Goal: Transaction & Acquisition: Purchase product/service

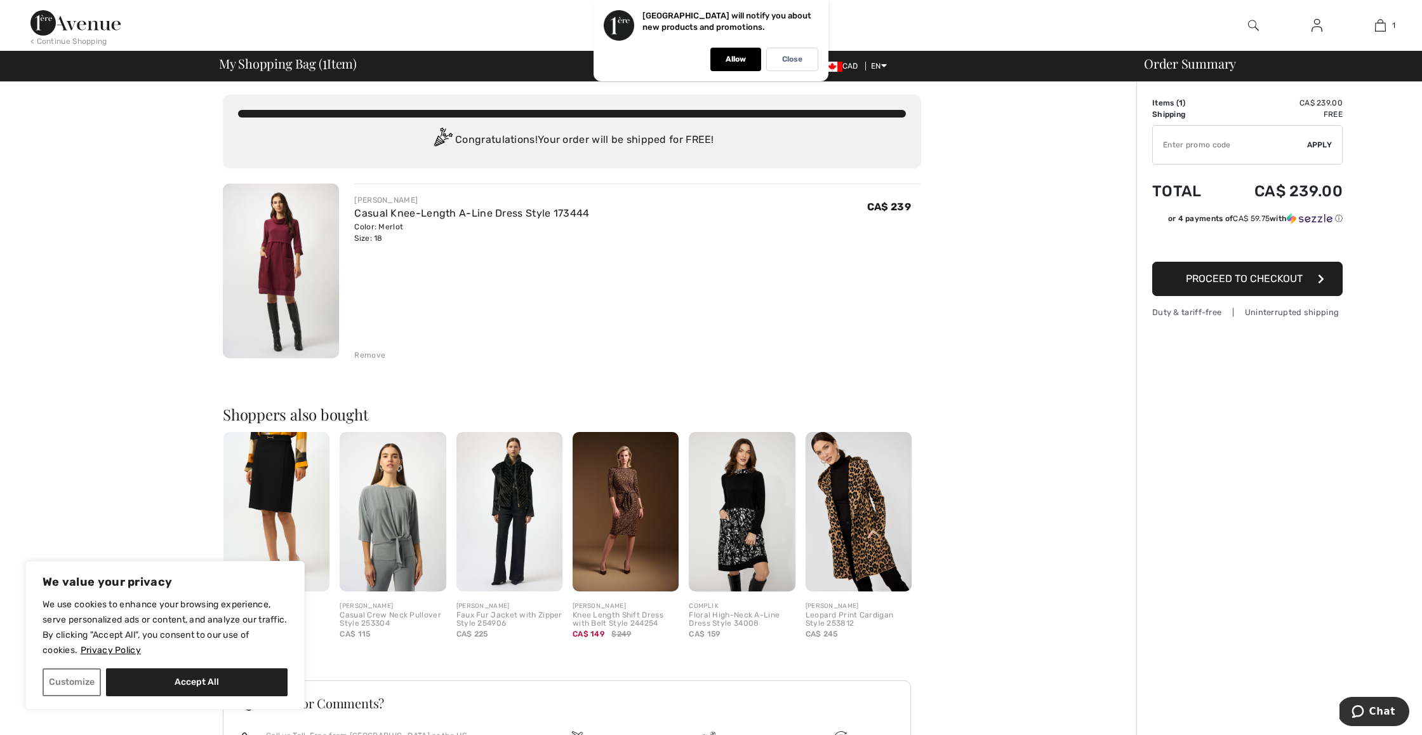
click at [1227, 281] on span "Proceed to Checkout" at bounding box center [1244, 278] width 117 height 12
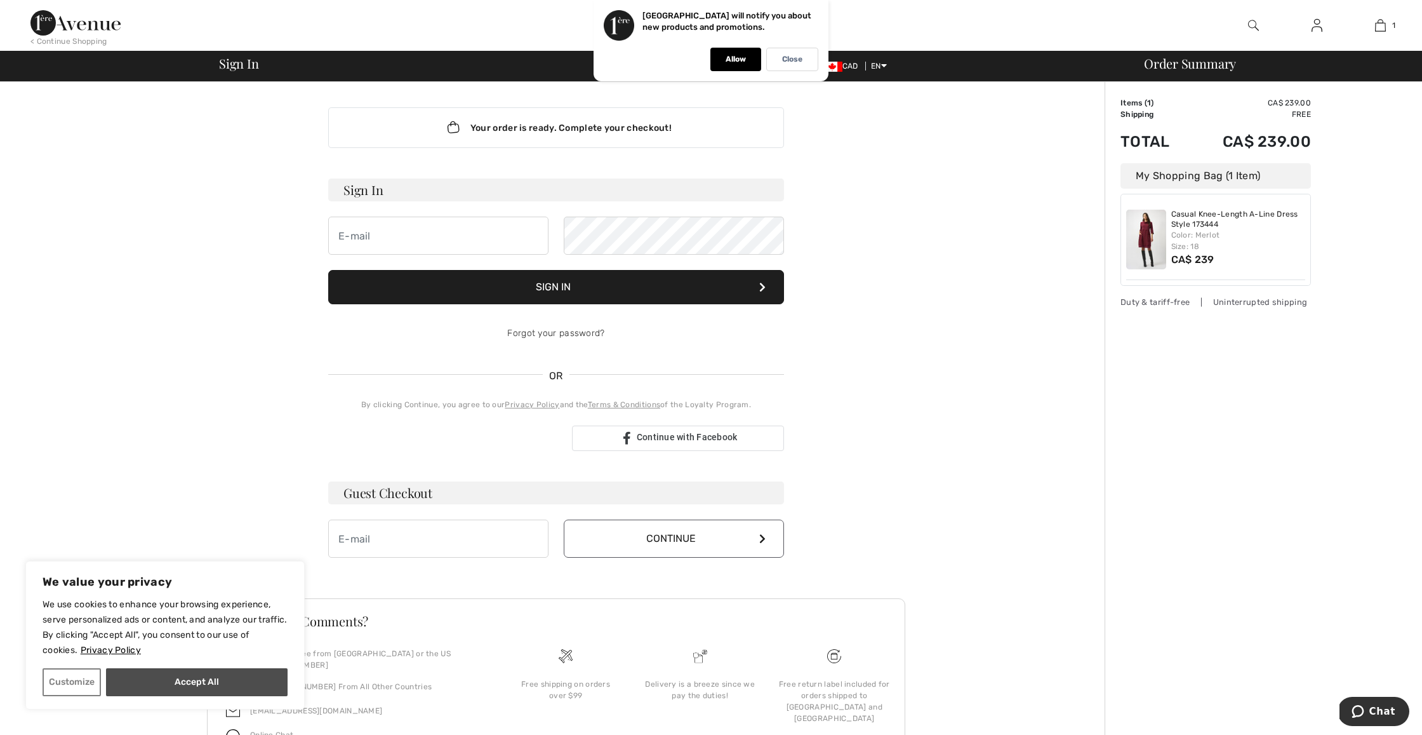
click at [199, 686] on button "Accept All" at bounding box center [197, 682] width 182 height 28
checkbox input "true"
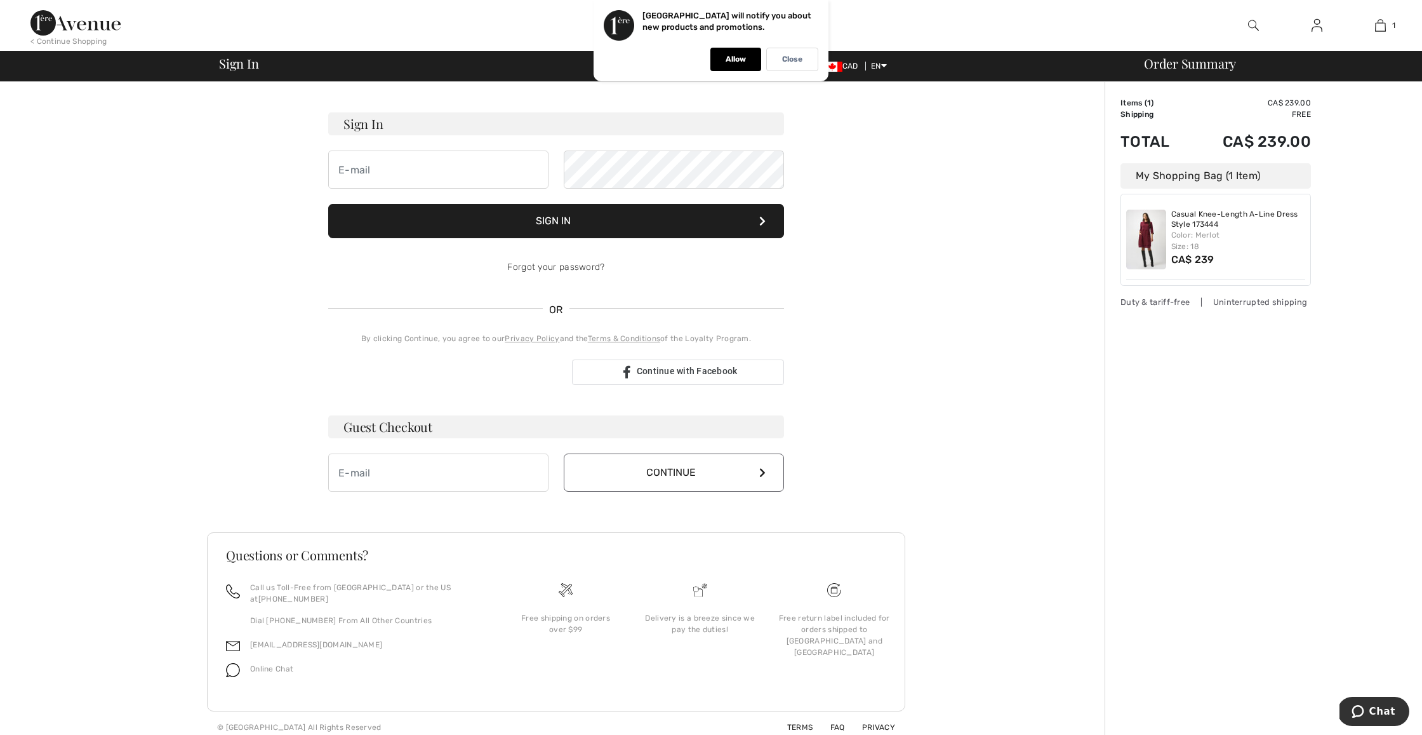
scroll to position [63, 0]
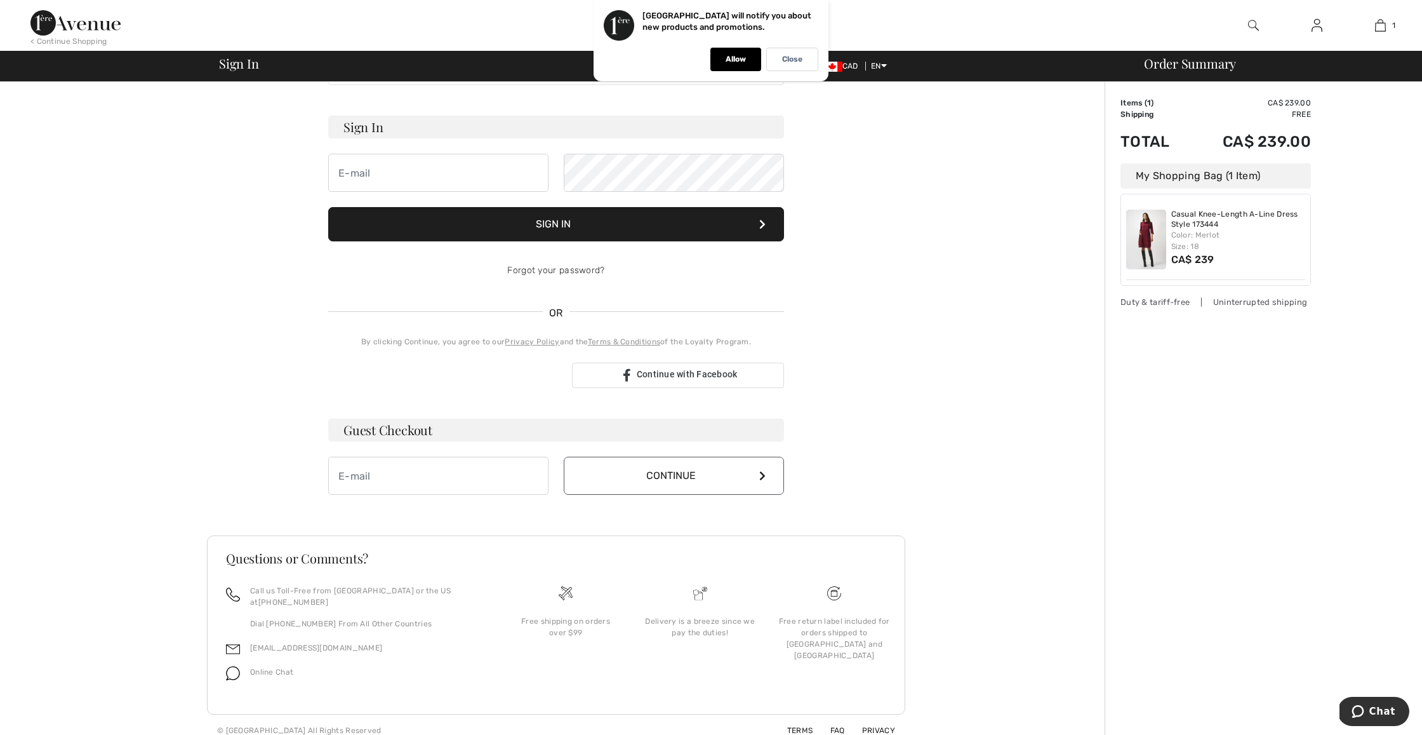
click at [45, 24] on img at bounding box center [75, 22] width 90 height 25
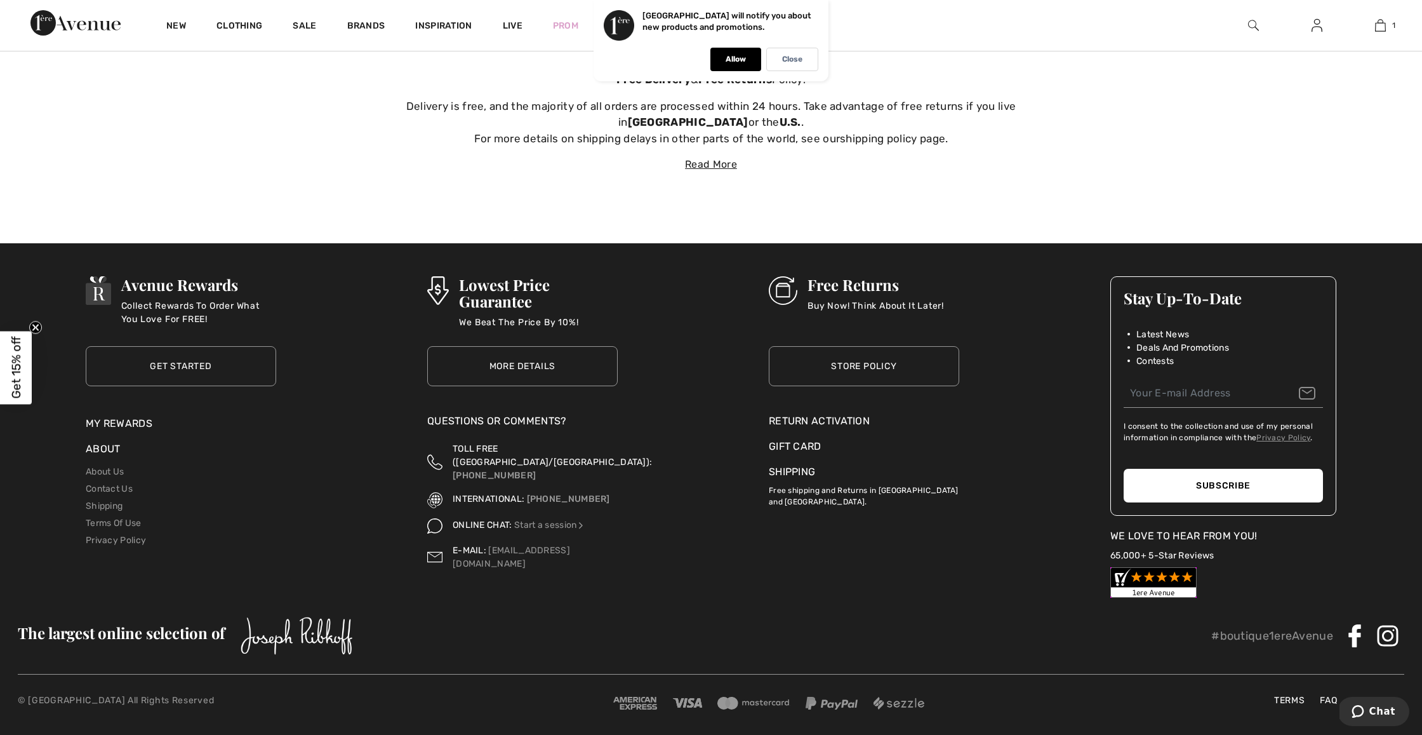
scroll to position [5036, 0]
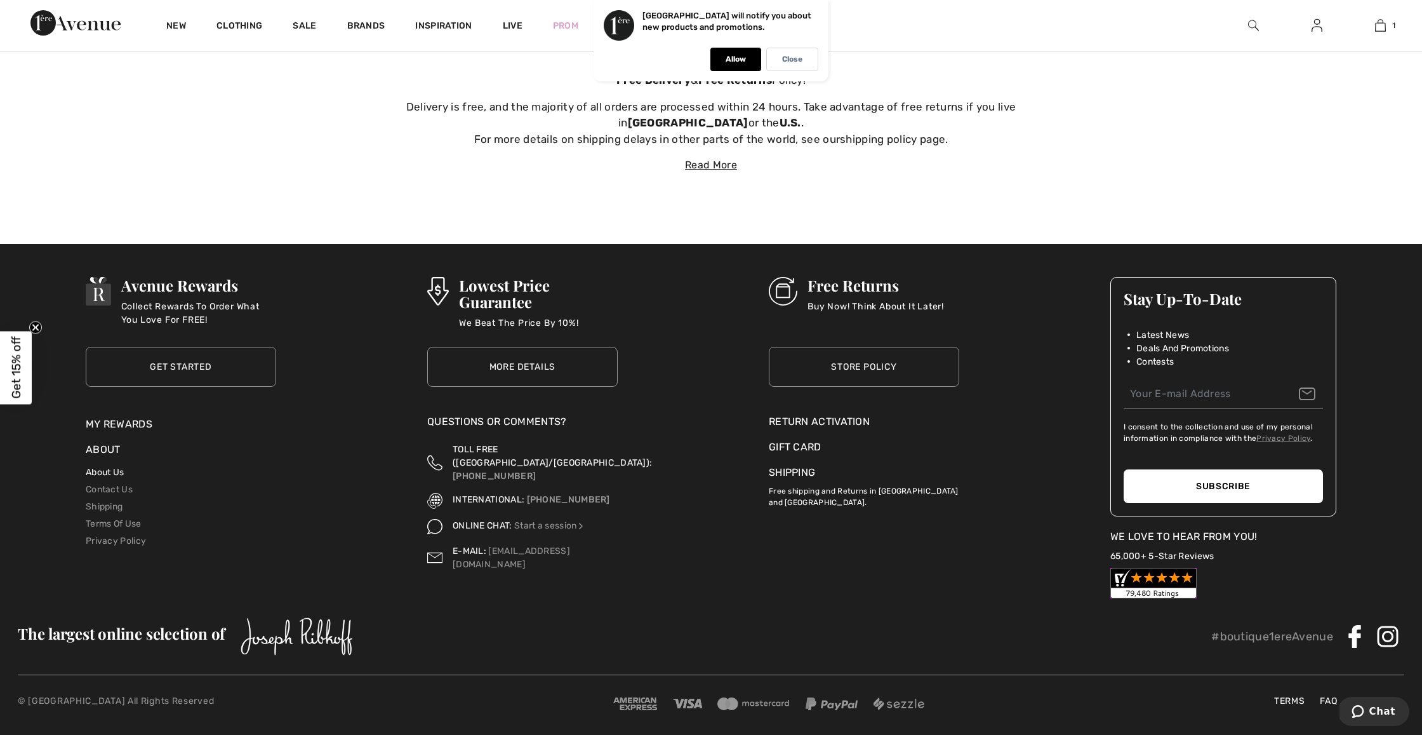
click at [116, 467] on link "About Us" at bounding box center [105, 472] width 38 height 11
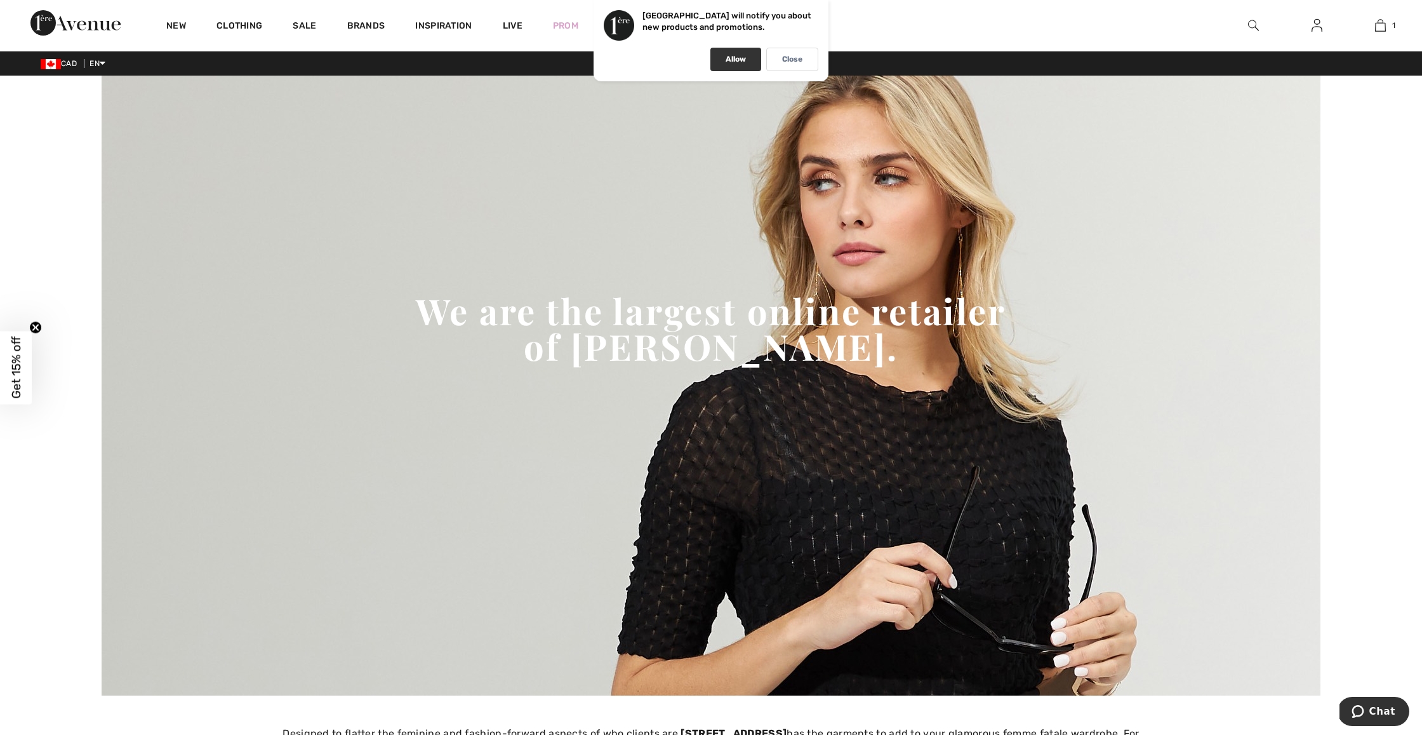
click at [730, 61] on p "Allow" at bounding box center [736, 60] width 20 height 10
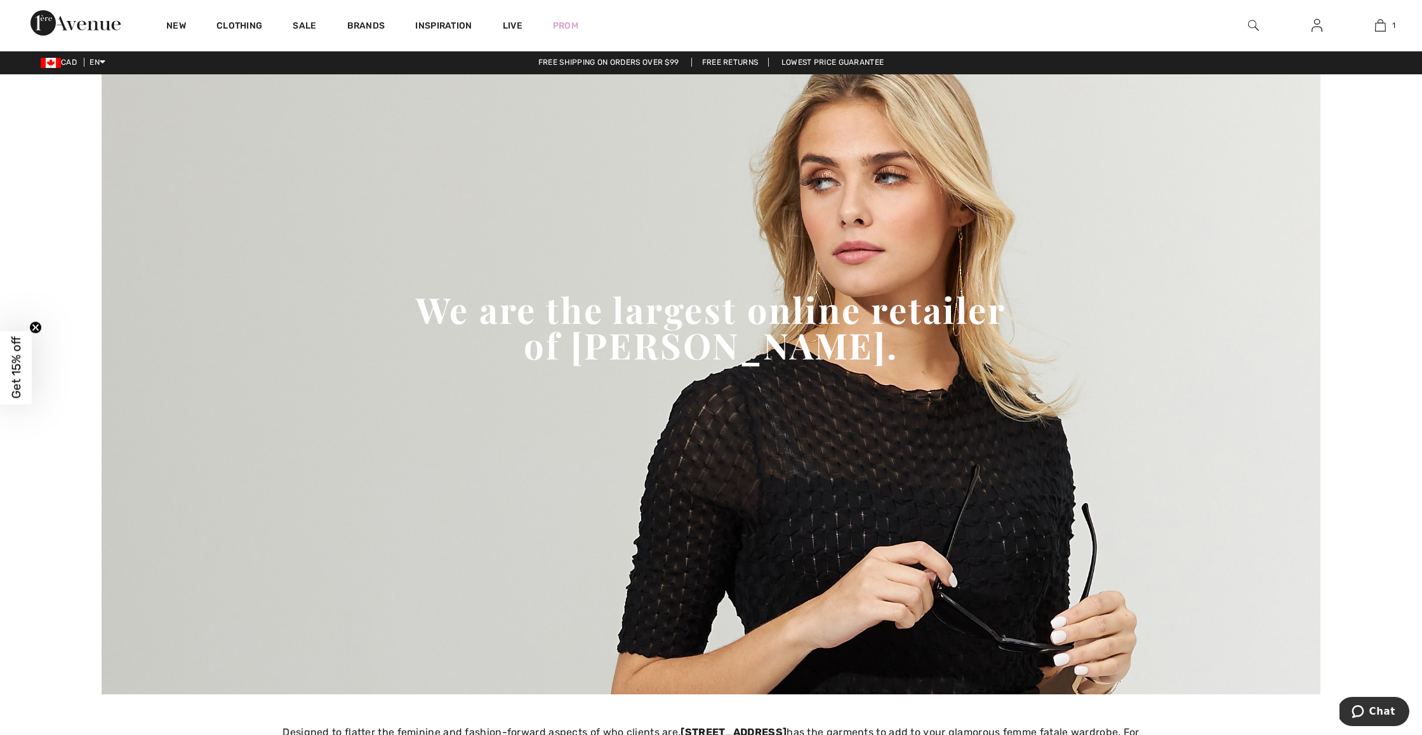
scroll to position [1, 0]
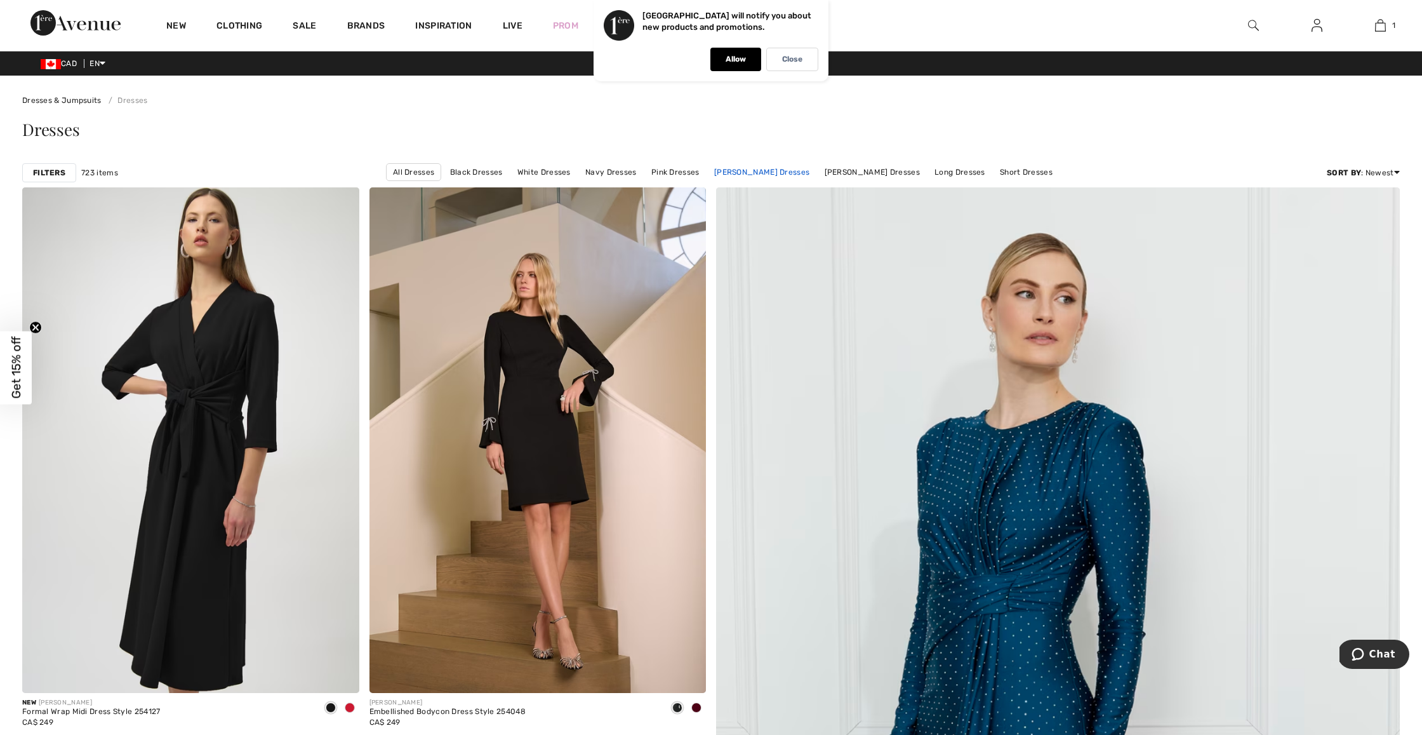
click at [731, 172] on link "Joseph Ribkoff Dresses" at bounding box center [762, 172] width 108 height 17
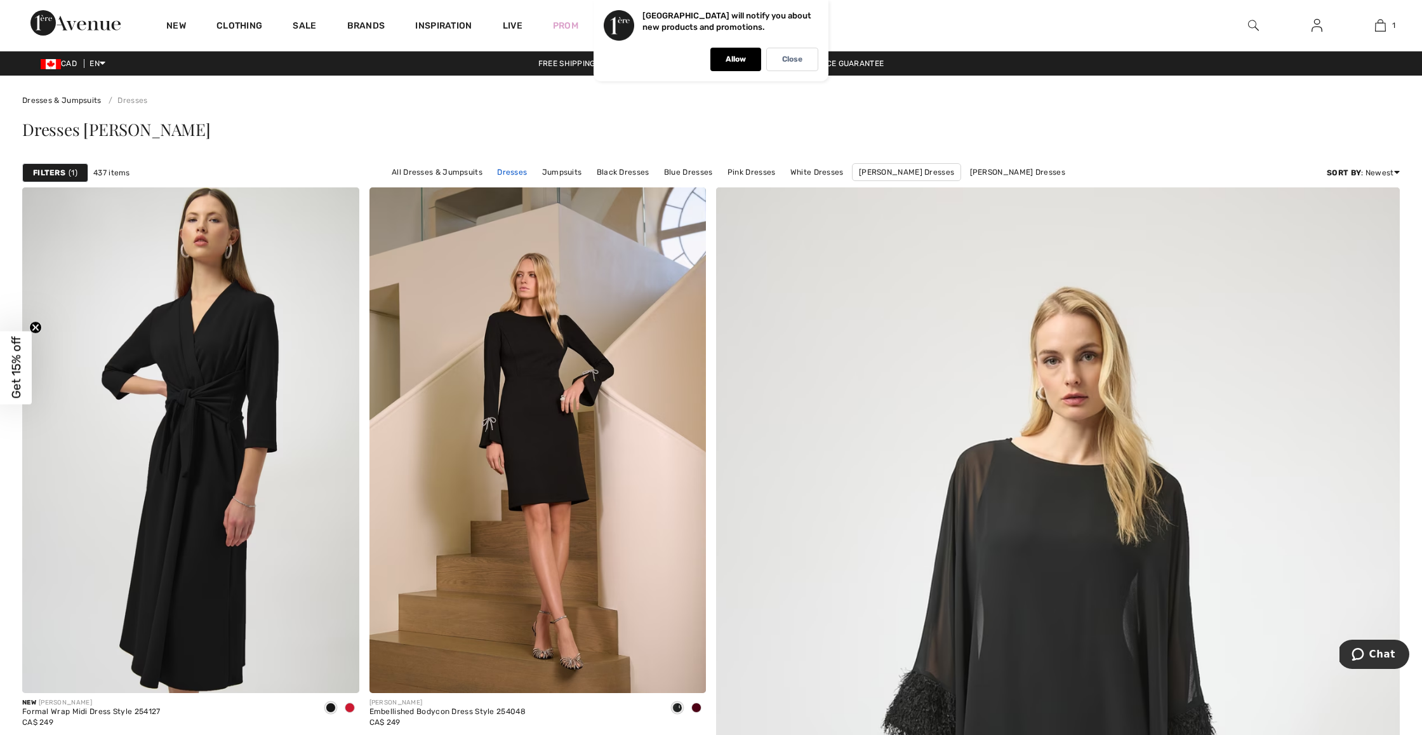
click at [526, 171] on link "Dresses" at bounding box center [512, 172] width 43 height 17
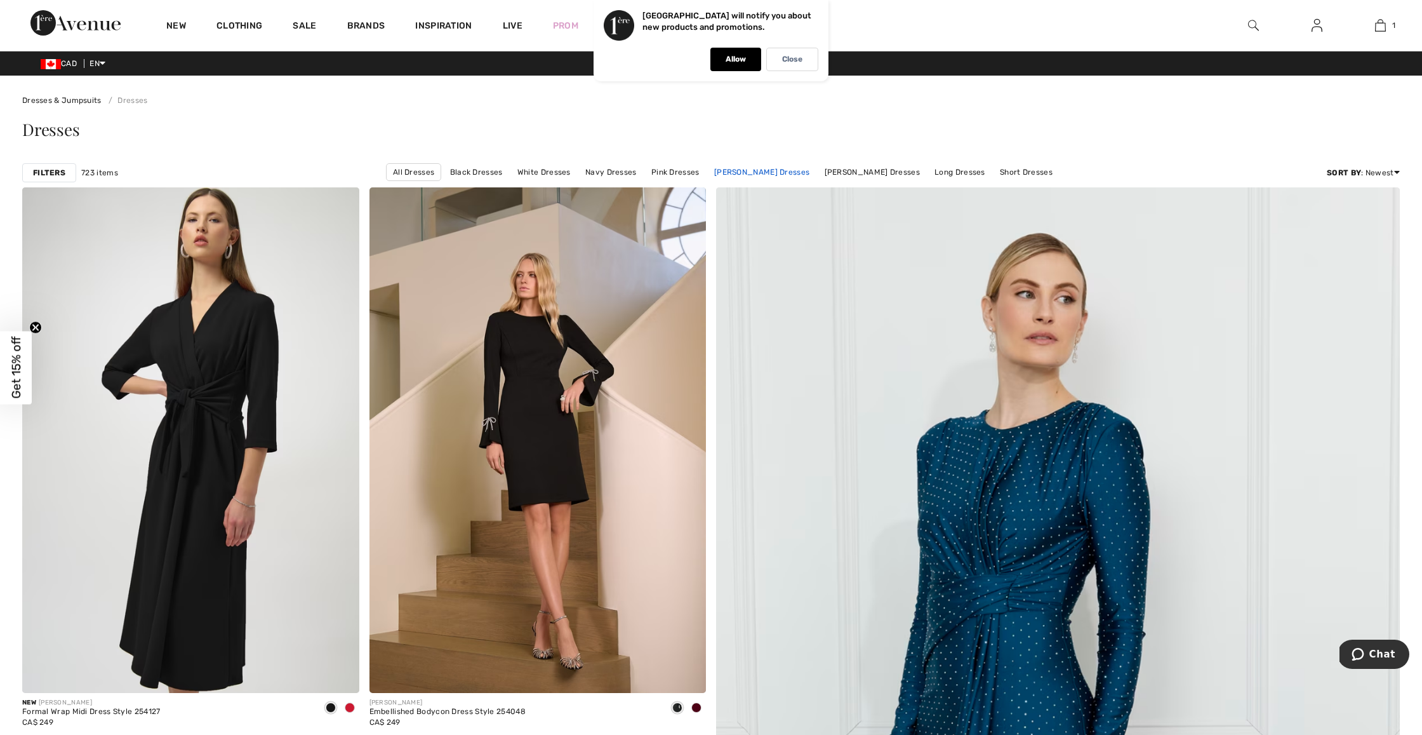
click at [751, 173] on link "[PERSON_NAME] Dresses" at bounding box center [762, 172] width 108 height 17
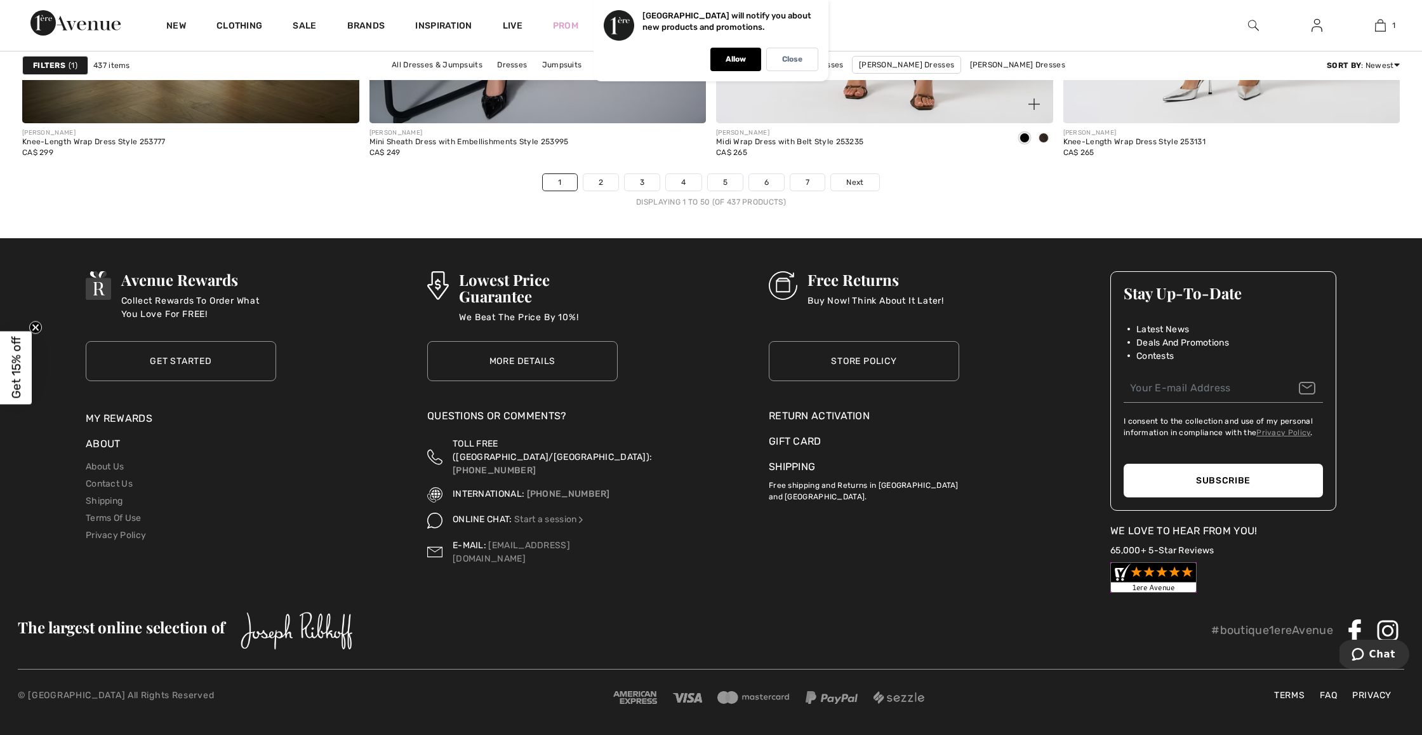
scroll to position [8589, 0]
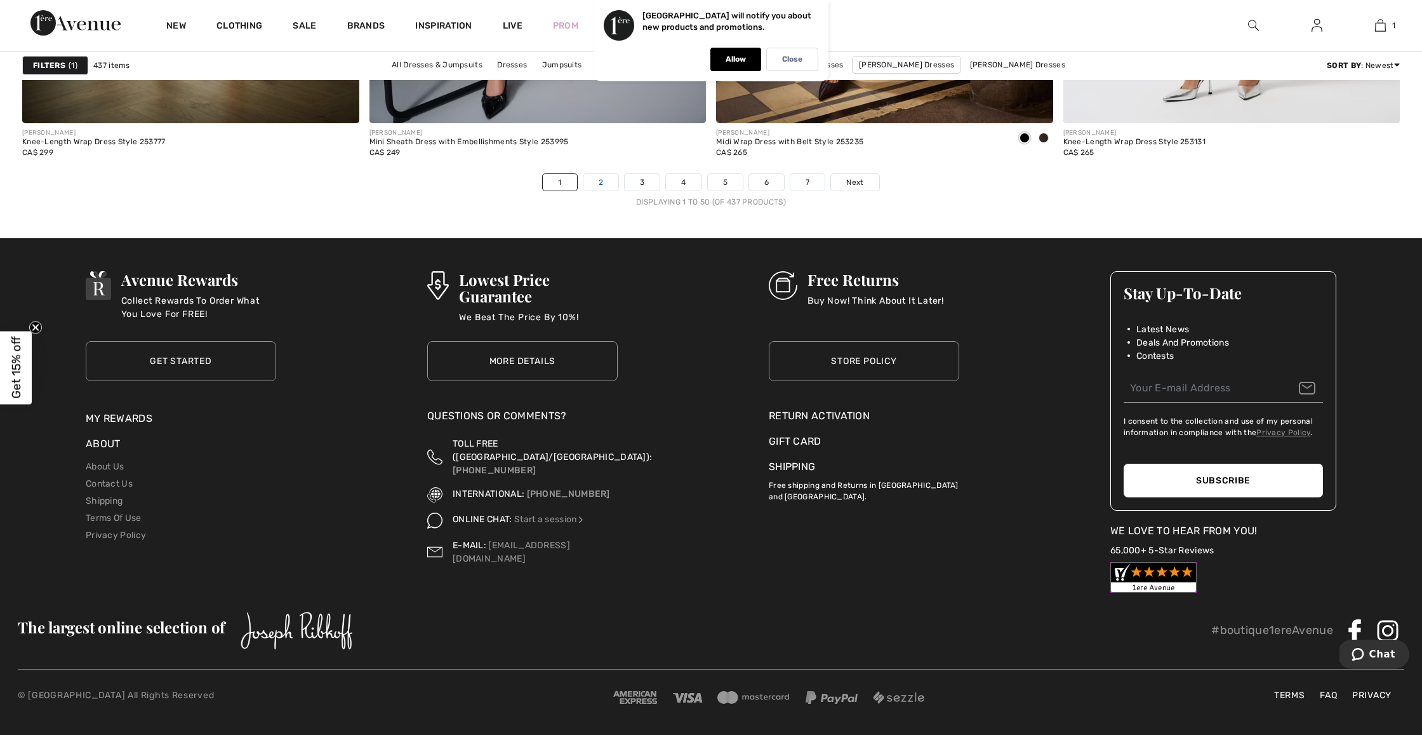
click at [601, 184] on link "2" at bounding box center [601, 182] width 35 height 17
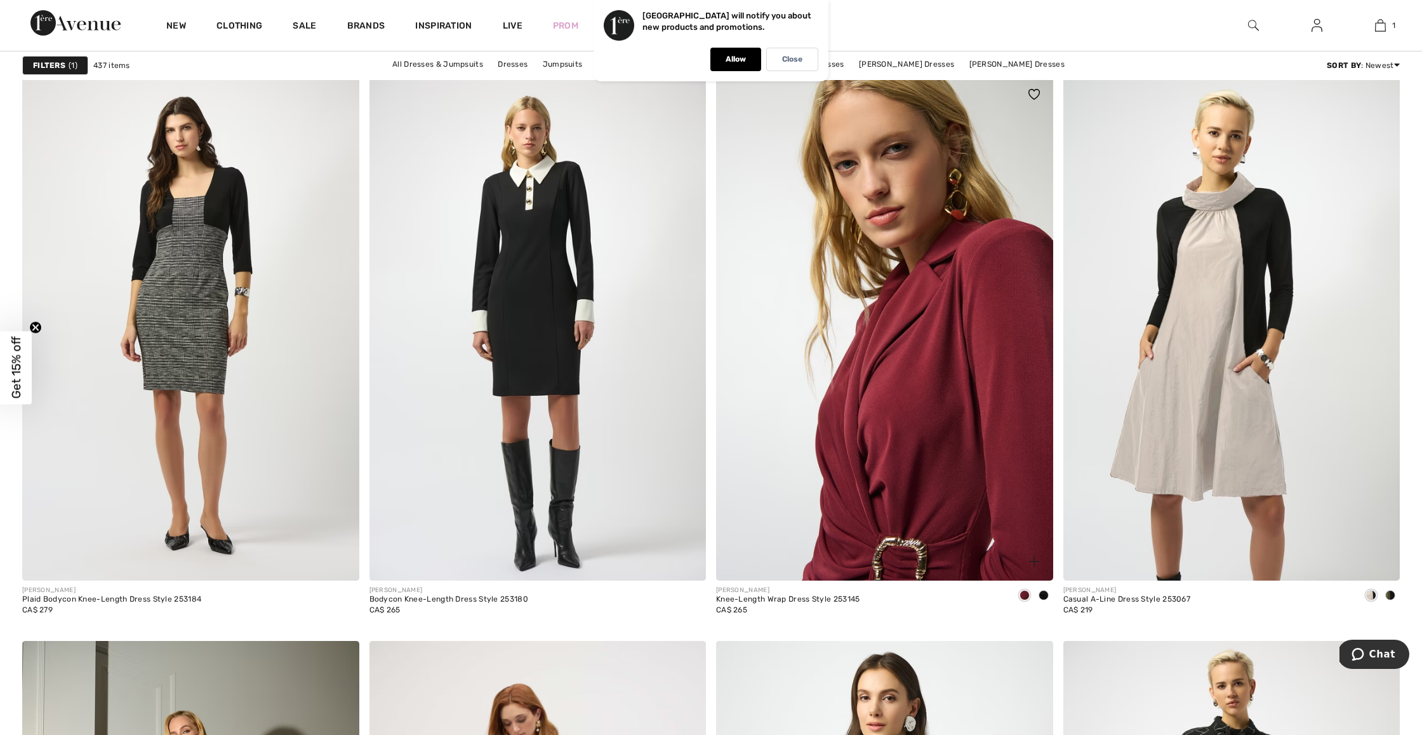
scroll to position [1245, 0]
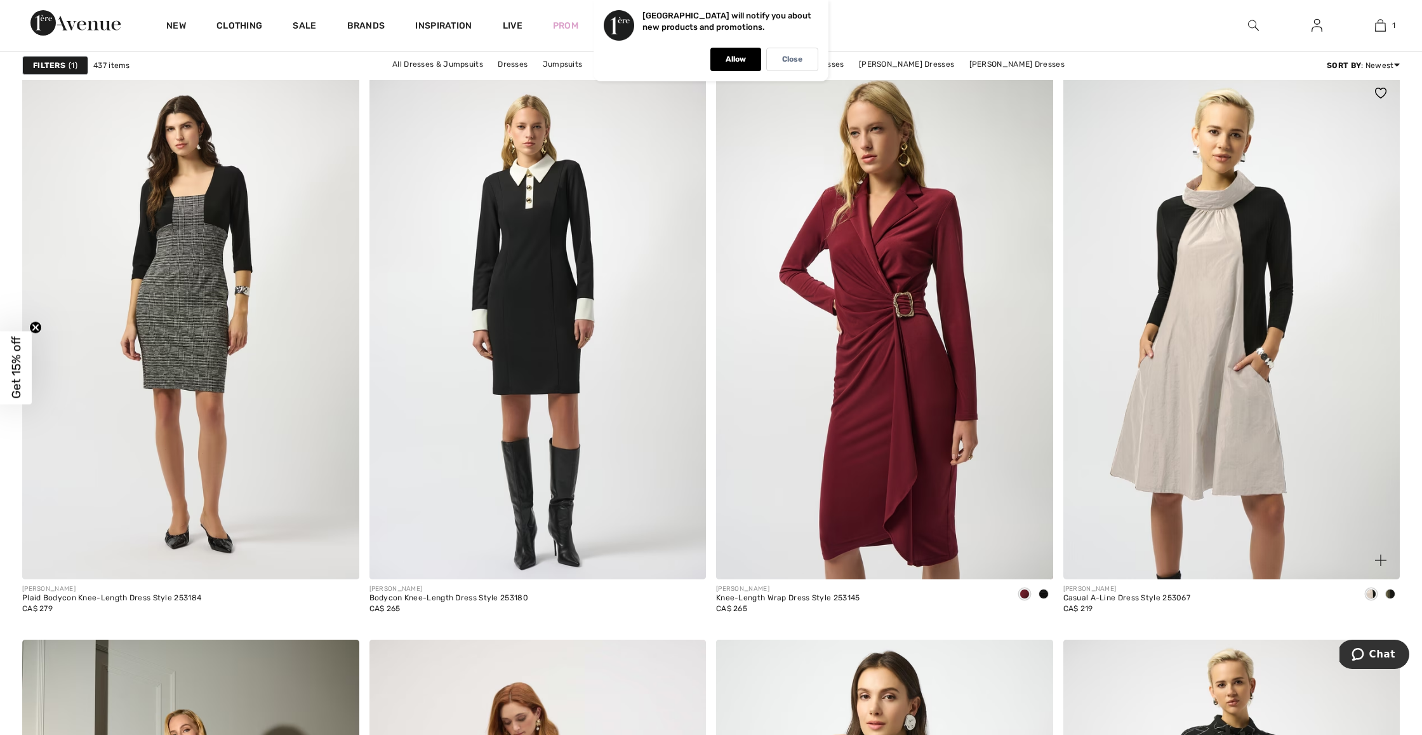
click at [1208, 377] on img at bounding box center [1232, 326] width 337 height 505
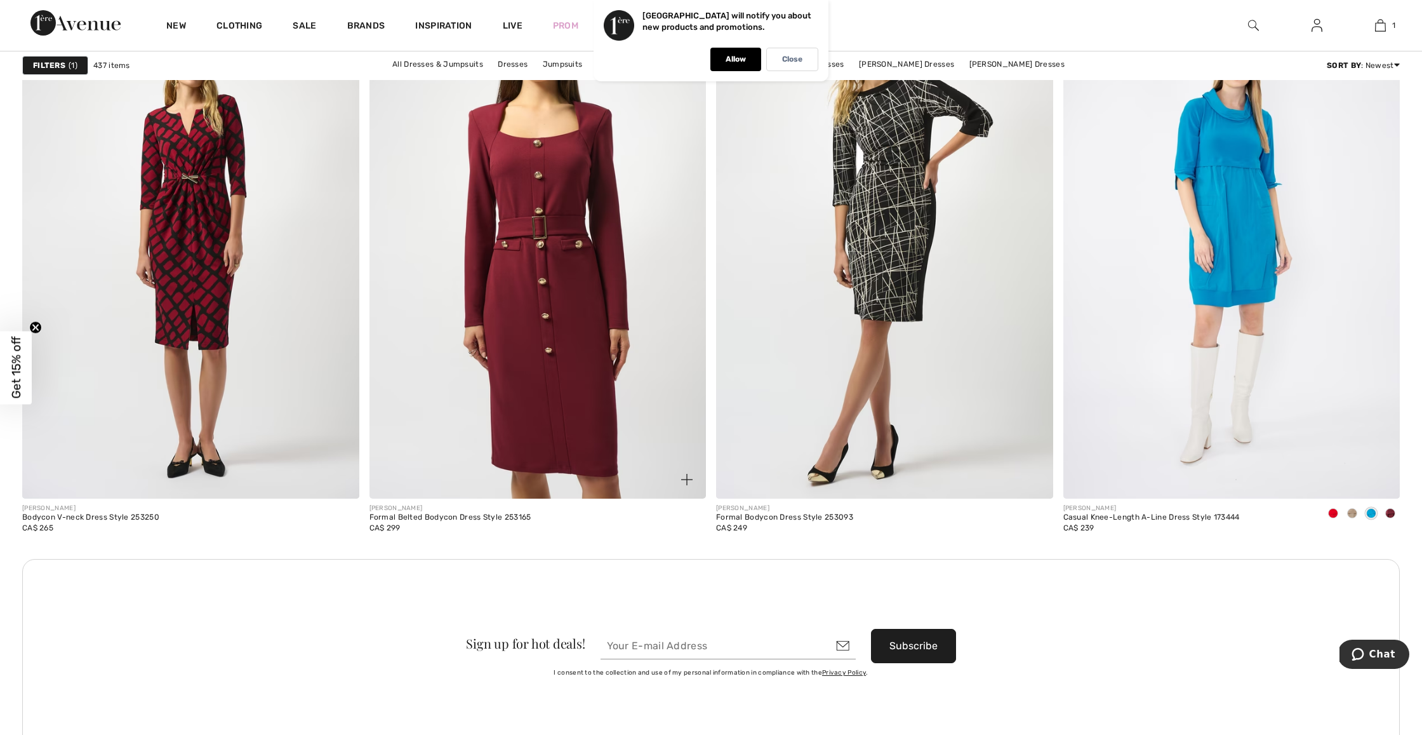
scroll to position [3755, 0]
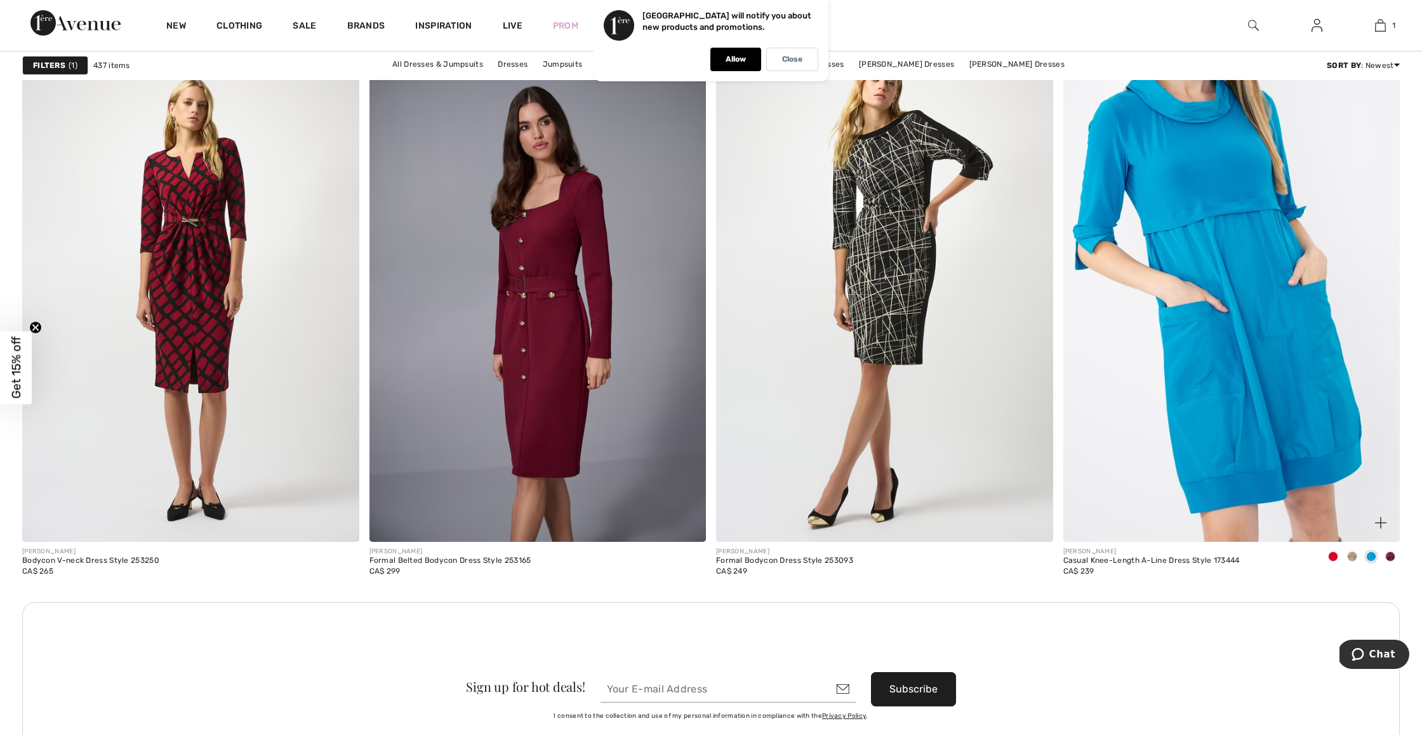
click at [1222, 366] on img at bounding box center [1232, 289] width 337 height 505
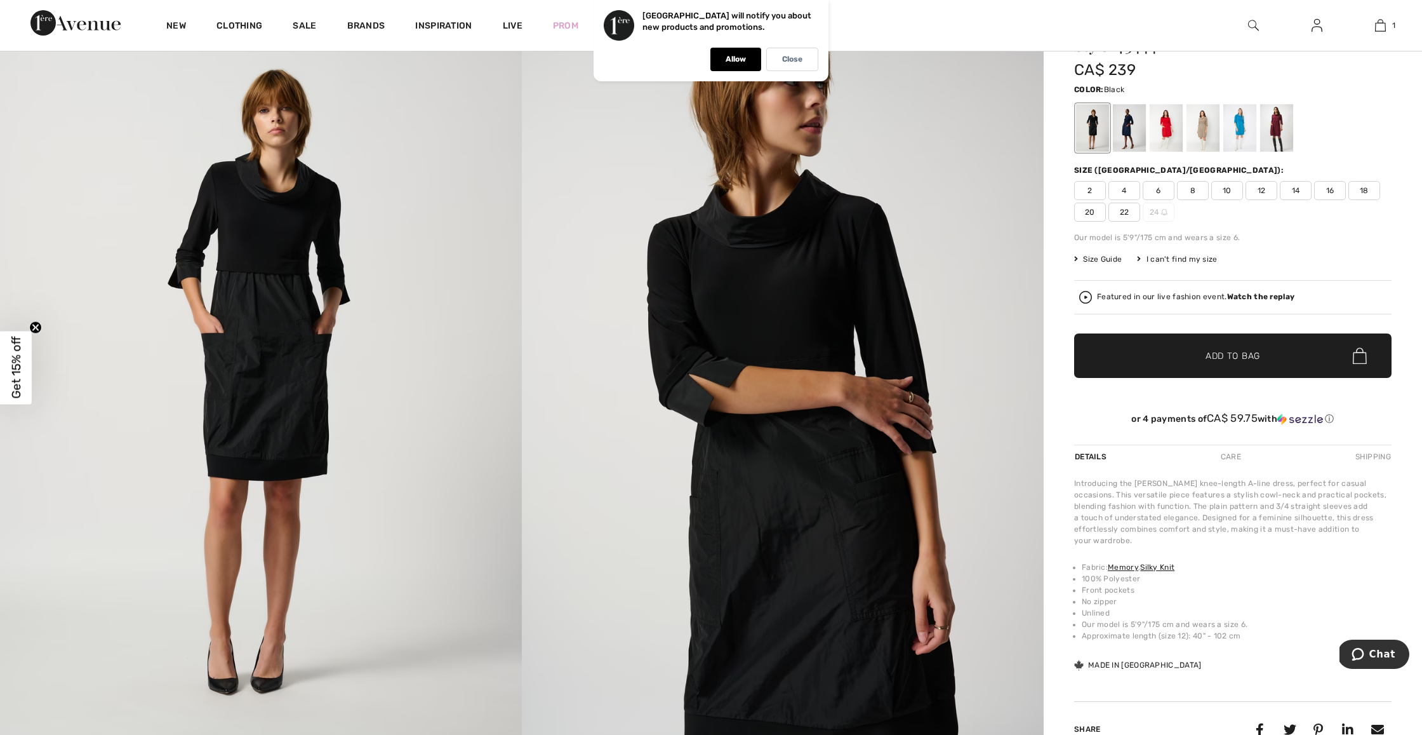
scroll to position [100, 0]
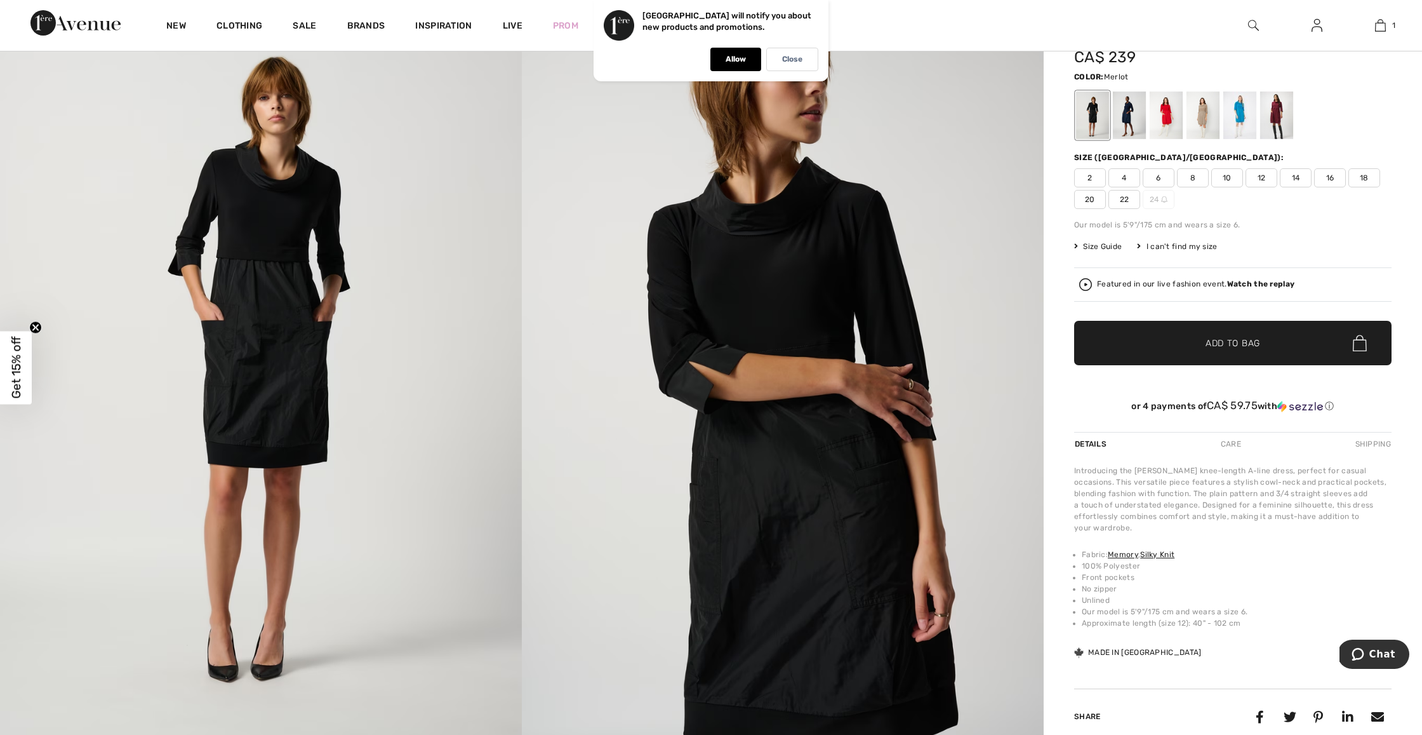
click at [1282, 111] on div at bounding box center [1276, 115] width 33 height 48
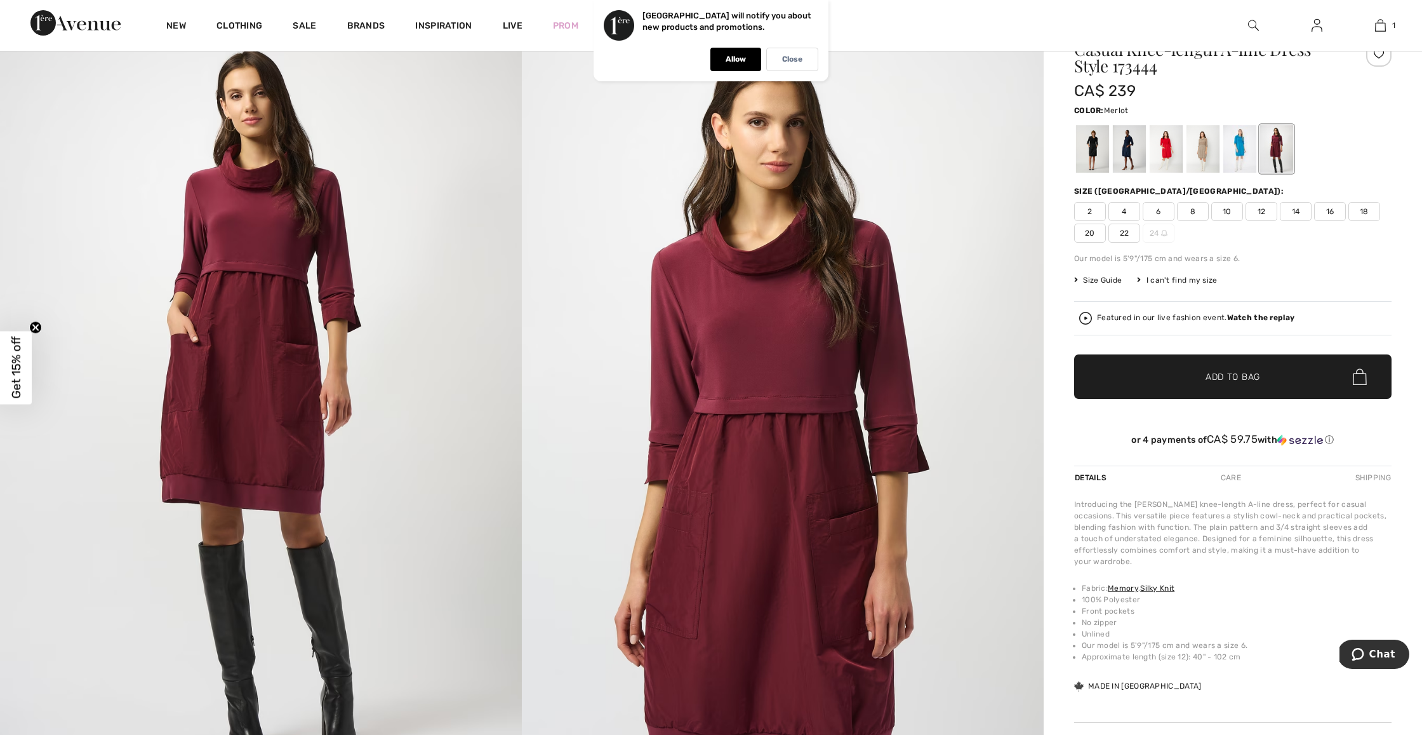
scroll to position [61, 0]
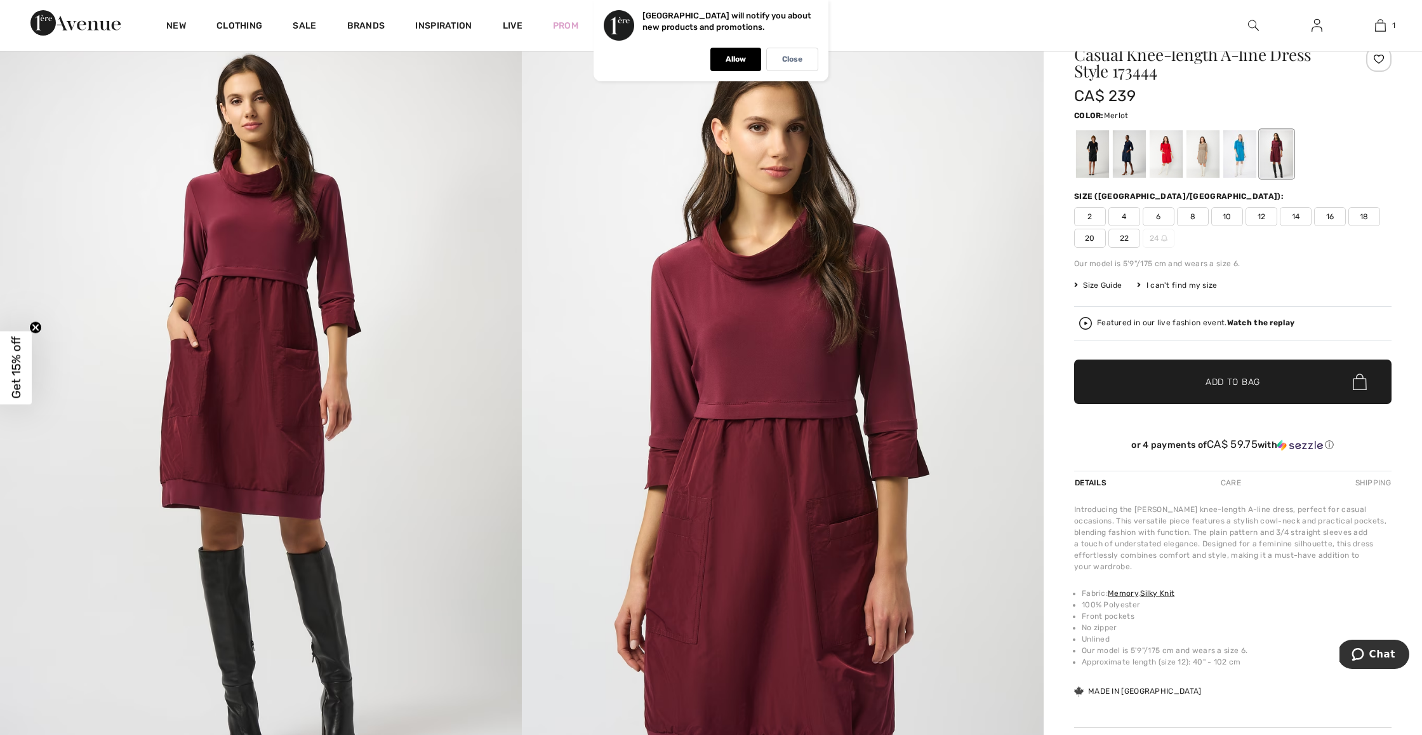
click at [1364, 218] on span "18" at bounding box center [1365, 216] width 32 height 19
click at [1238, 389] on span "✔ Added to Bag Add to Bag" at bounding box center [1232, 381] width 317 height 44
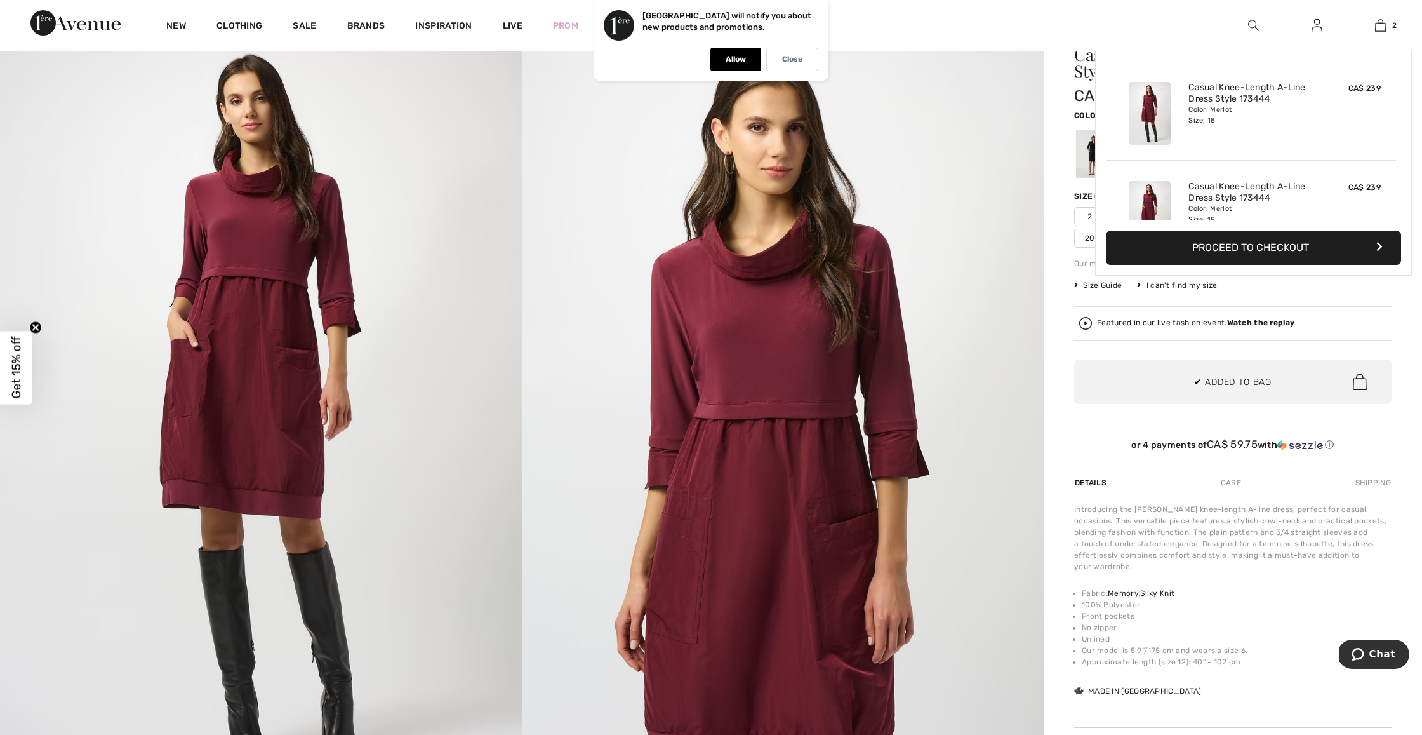
scroll to position [39, 0]
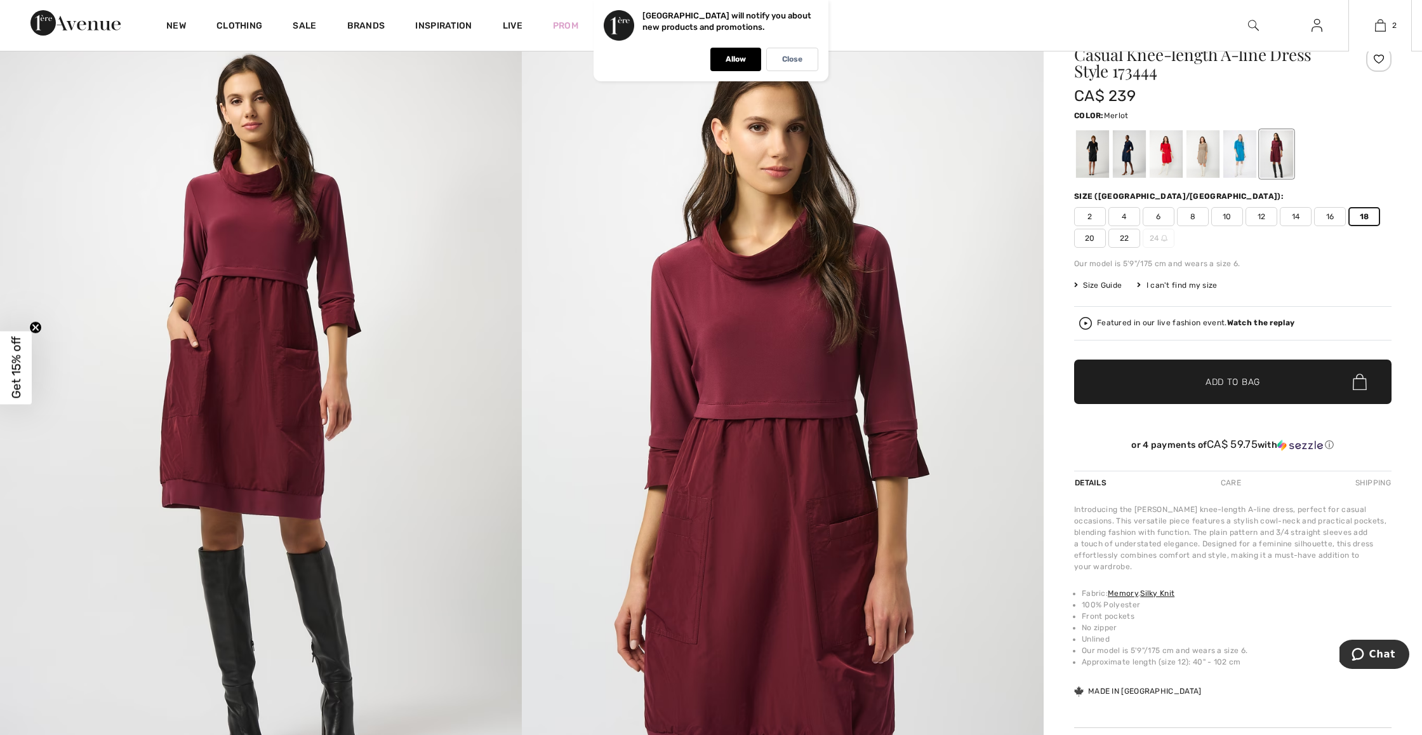
click at [1232, 248] on div "Casual Knee-length A-line Dress Style 173444 CA$ 239 Color: Merlot Size (CA/US)…" at bounding box center [1232, 258] width 317 height 424
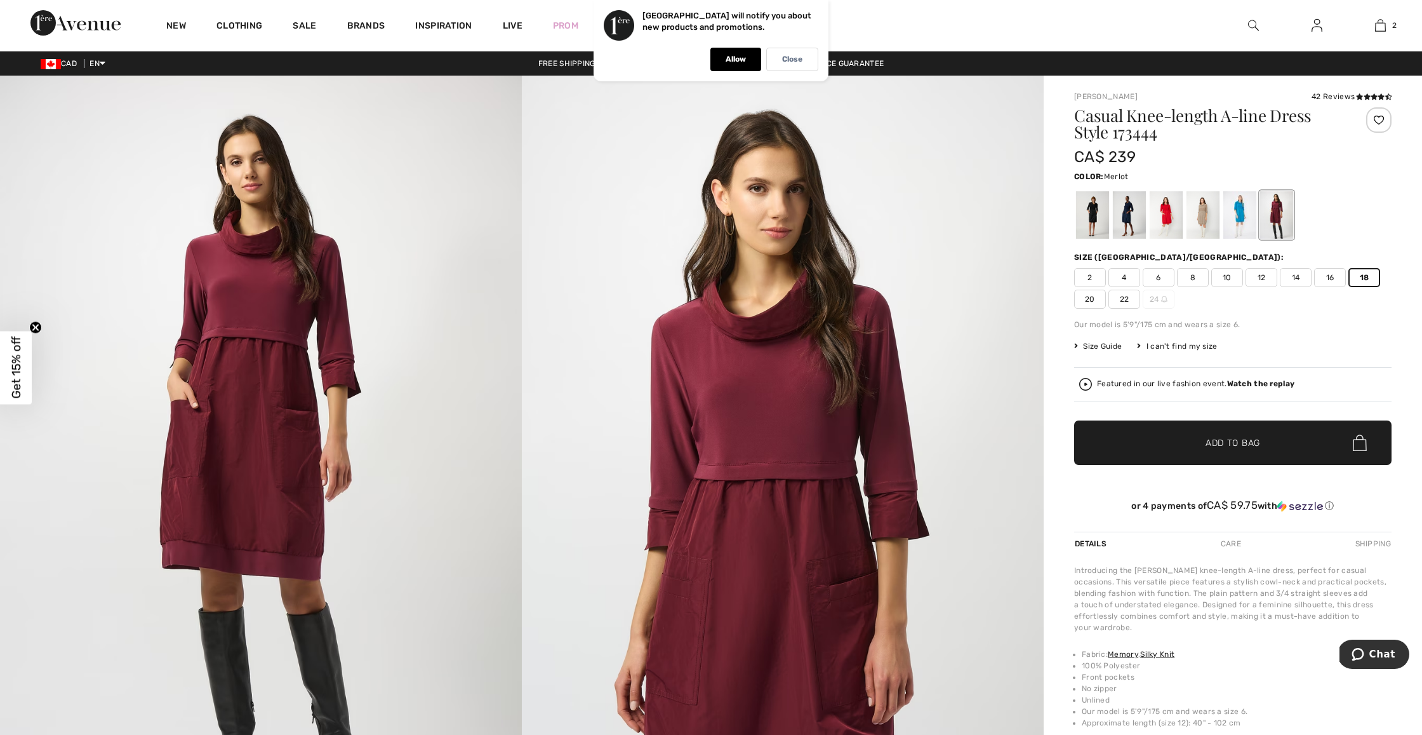
scroll to position [0, 0]
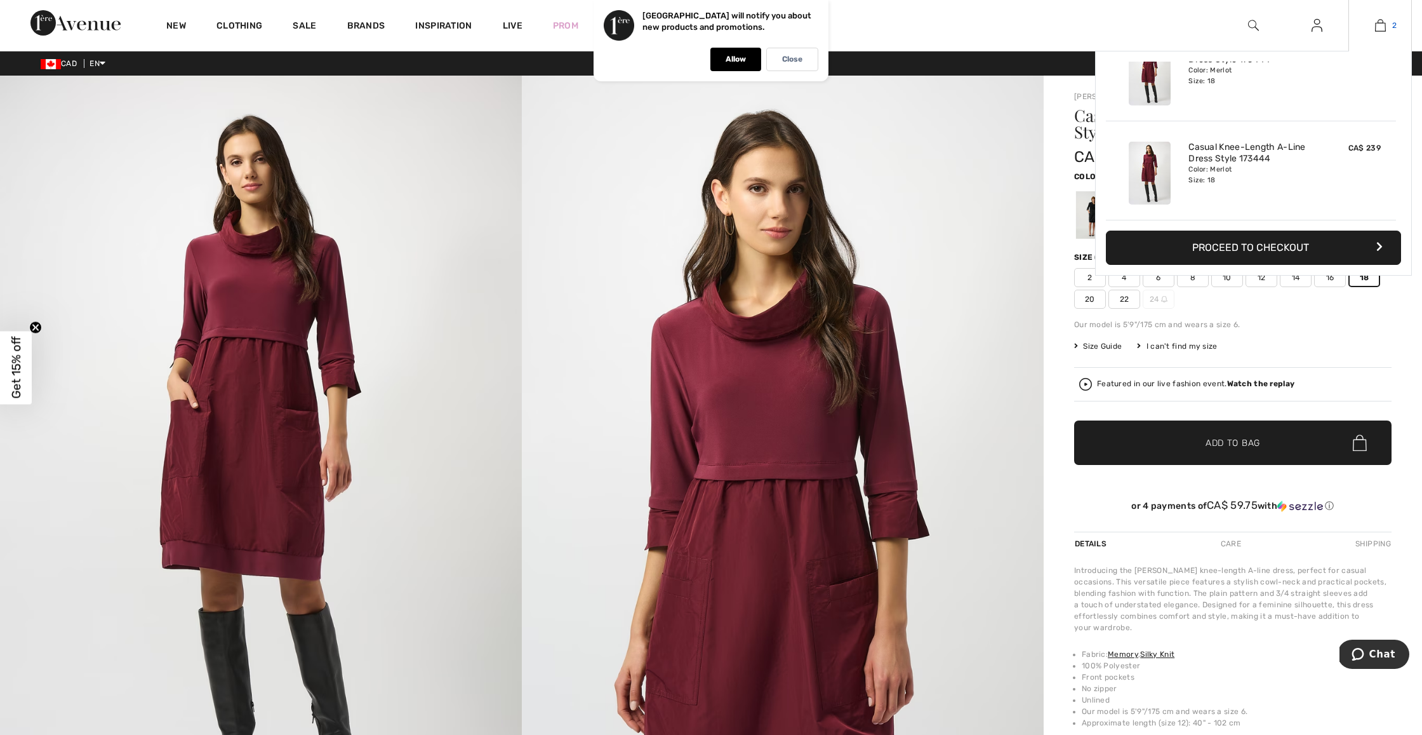
click at [1381, 26] on img at bounding box center [1380, 25] width 11 height 15
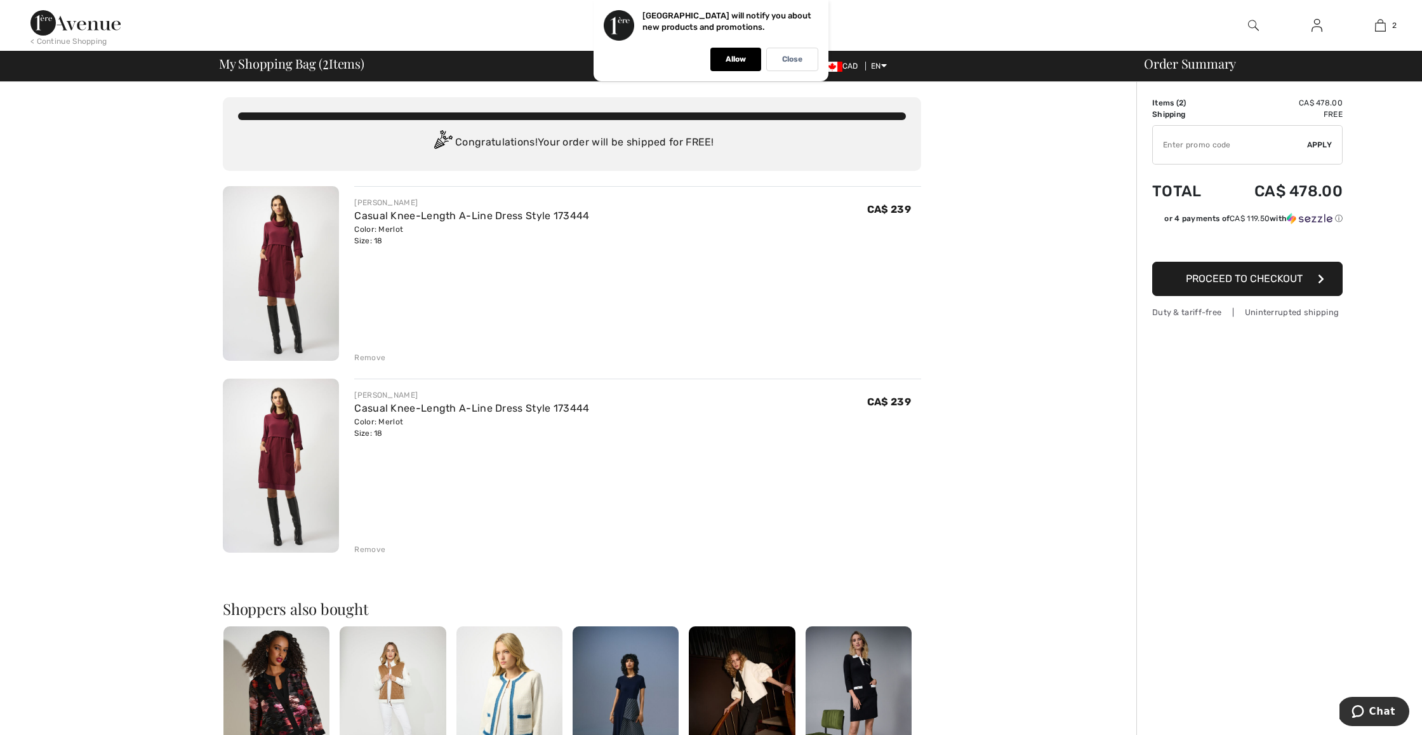
click at [371, 547] on div "Remove" at bounding box center [369, 549] width 31 height 11
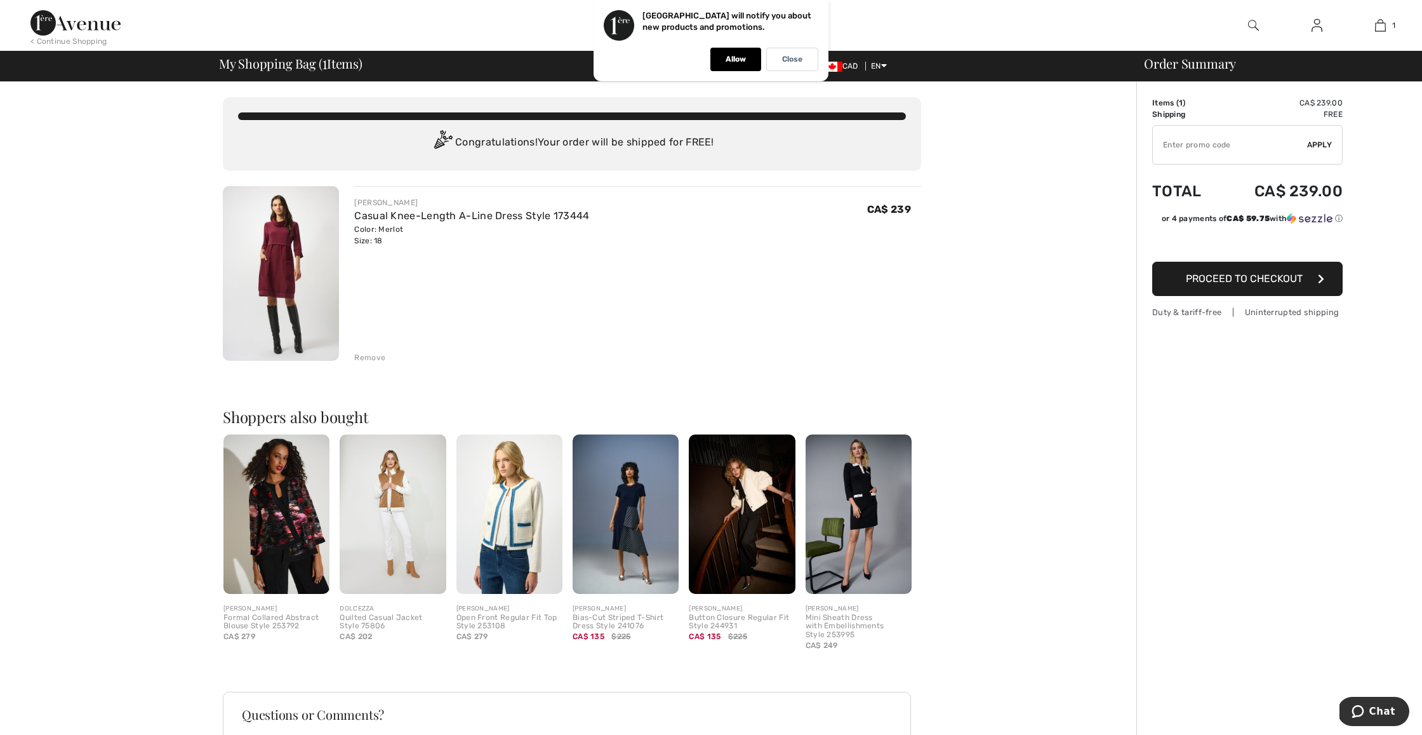
click at [1260, 283] on span "Proceed to Checkout" at bounding box center [1244, 278] width 117 height 12
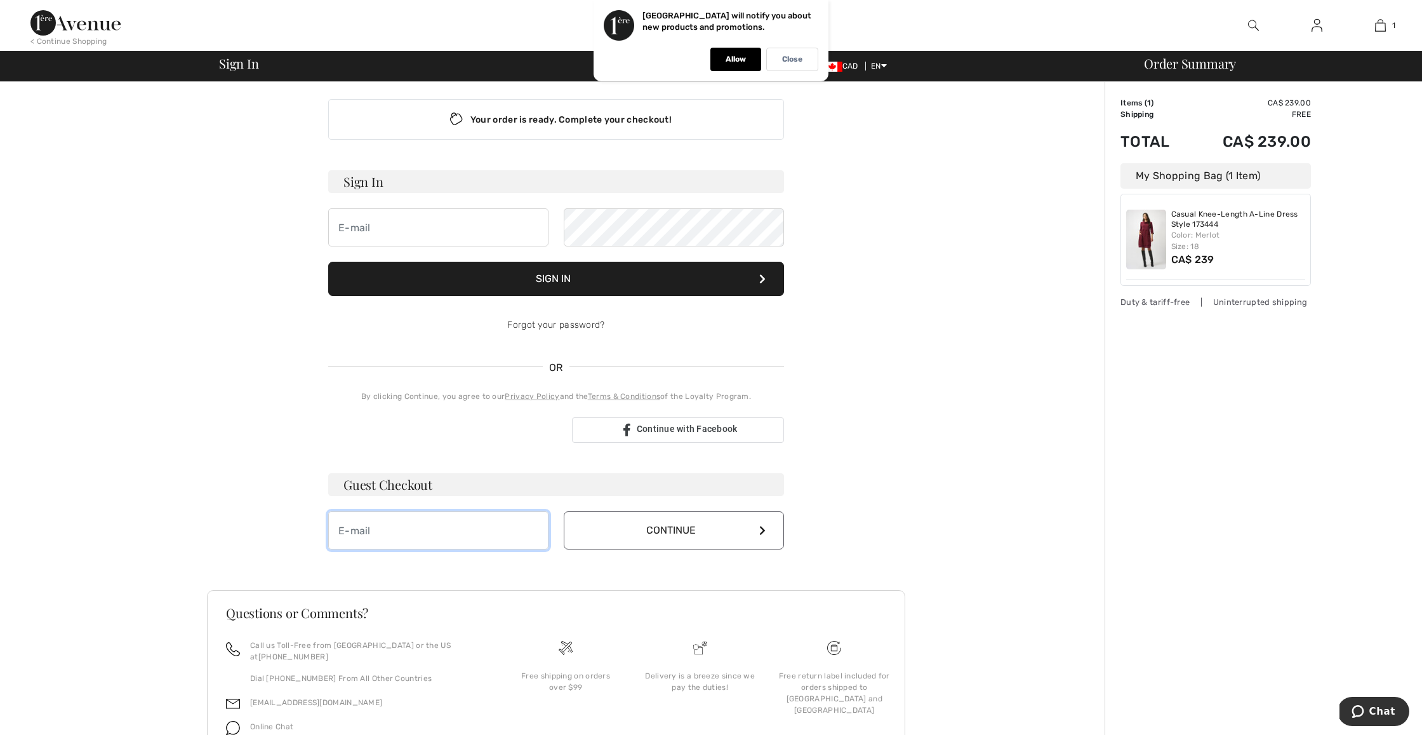
scroll to position [8, 0]
type input "[EMAIL_ADDRESS][DOMAIN_NAME]"
click at [665, 530] on button "Continue" at bounding box center [674, 530] width 220 height 38
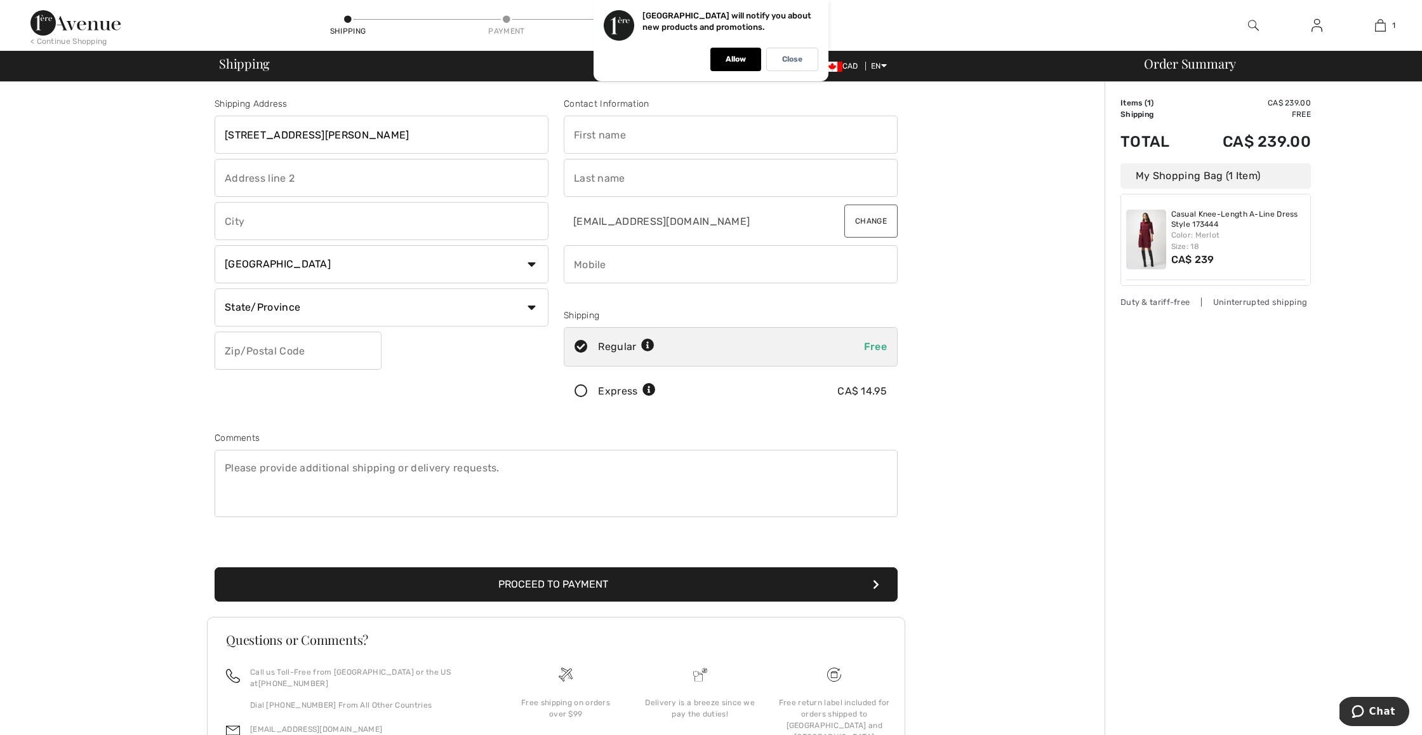
type input "[STREET_ADDRESS][PERSON_NAME]"
type input "Ancaster"
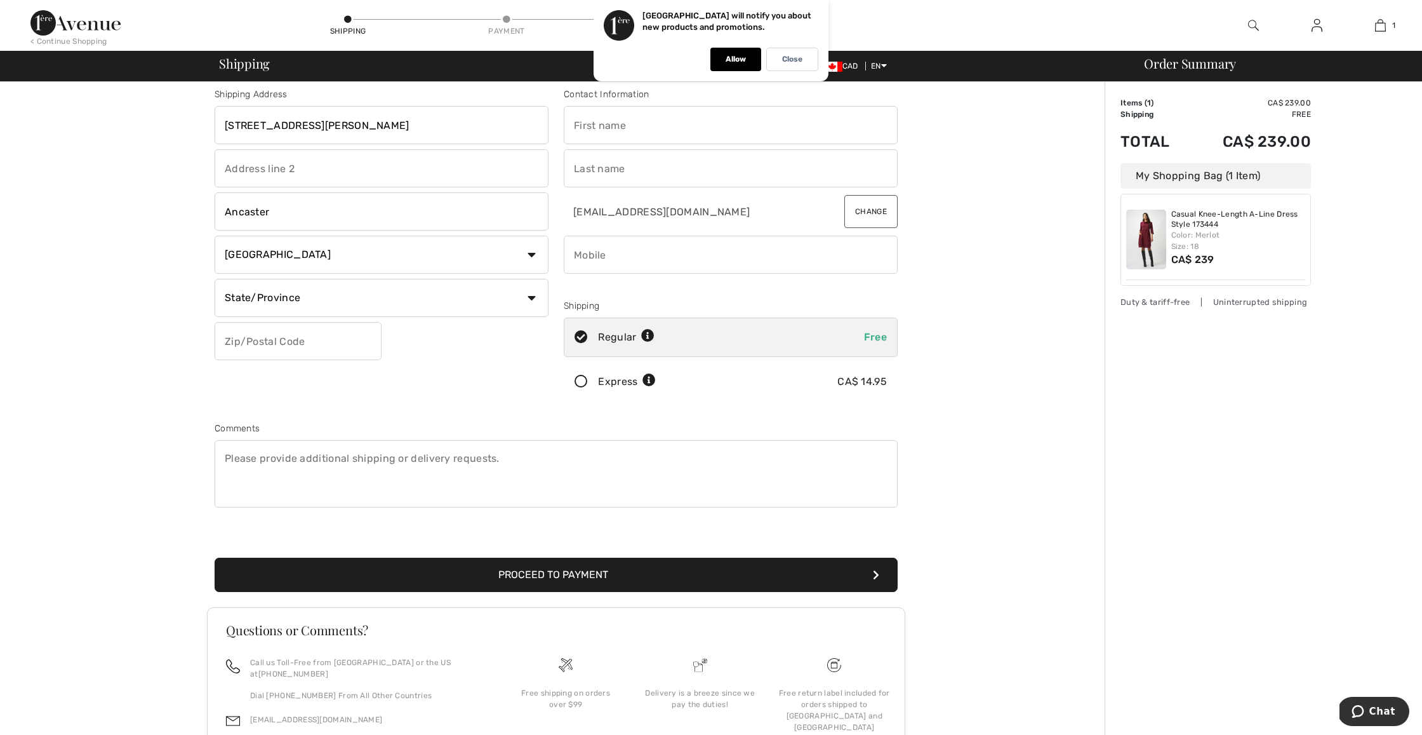
click at [600, 146] on div "Contact Information sparsley2@cogeco.ca Change Shipping Regular Free Express CA…" at bounding box center [730, 247] width 349 height 319
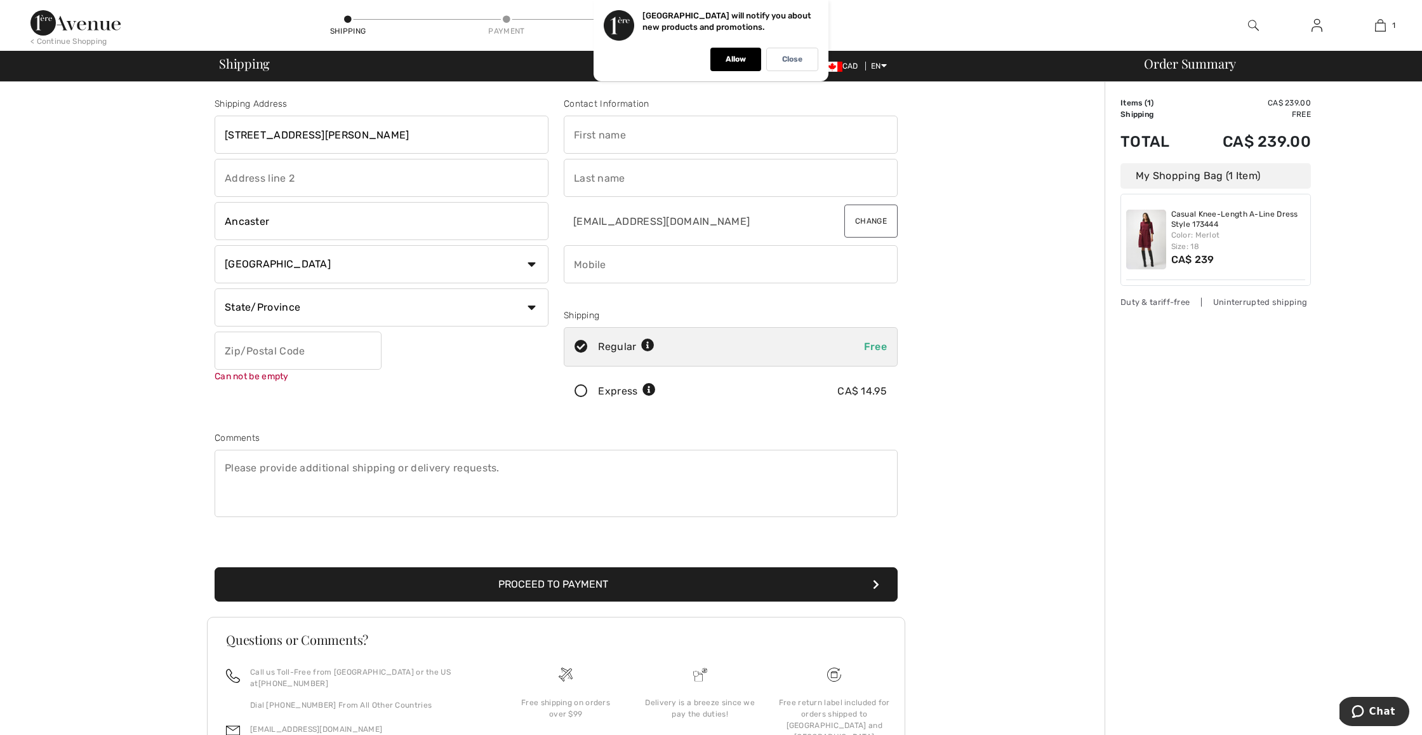
scroll to position [0, 0]
type input "Sherry"
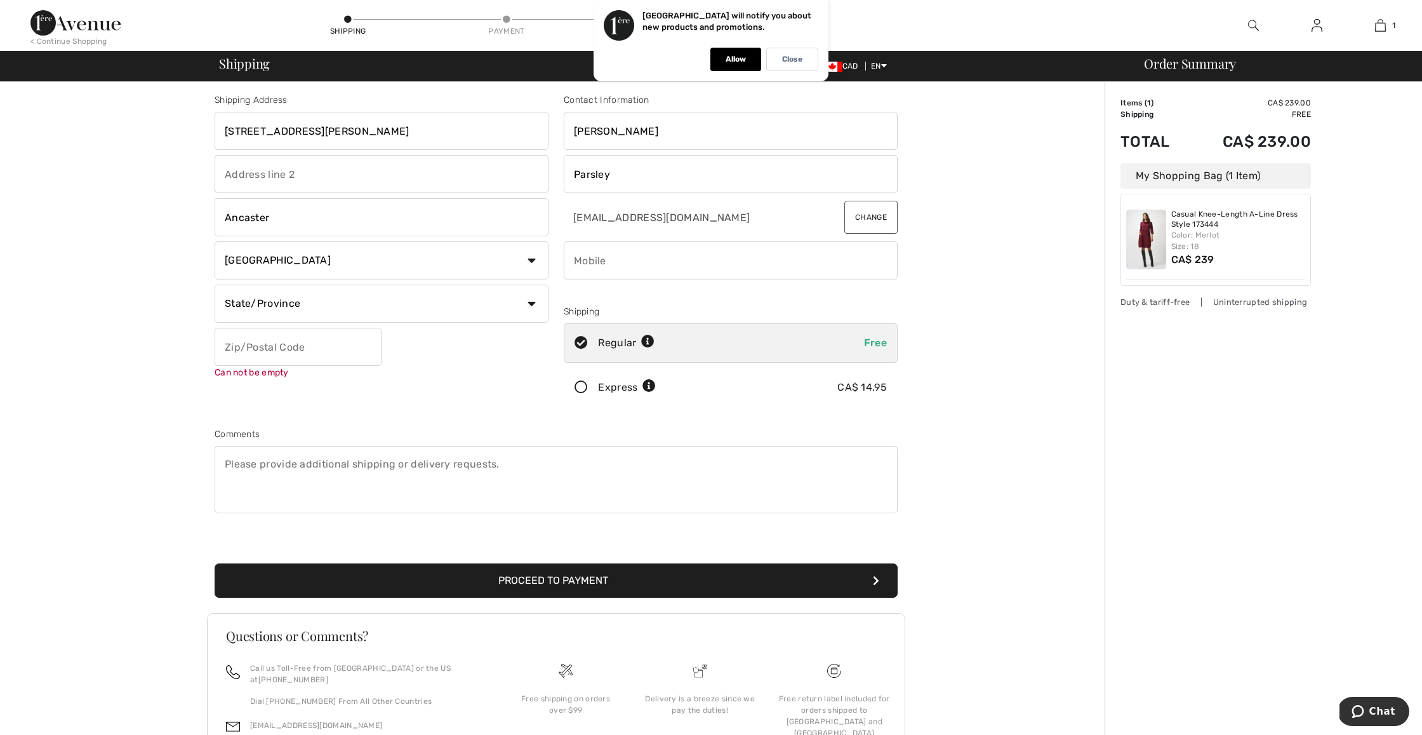
type input "Parsley"
type input "2895568508"
select select "ON"
click at [286, 353] on input "text" at bounding box center [298, 347] width 167 height 38
type input "L9G1K7"
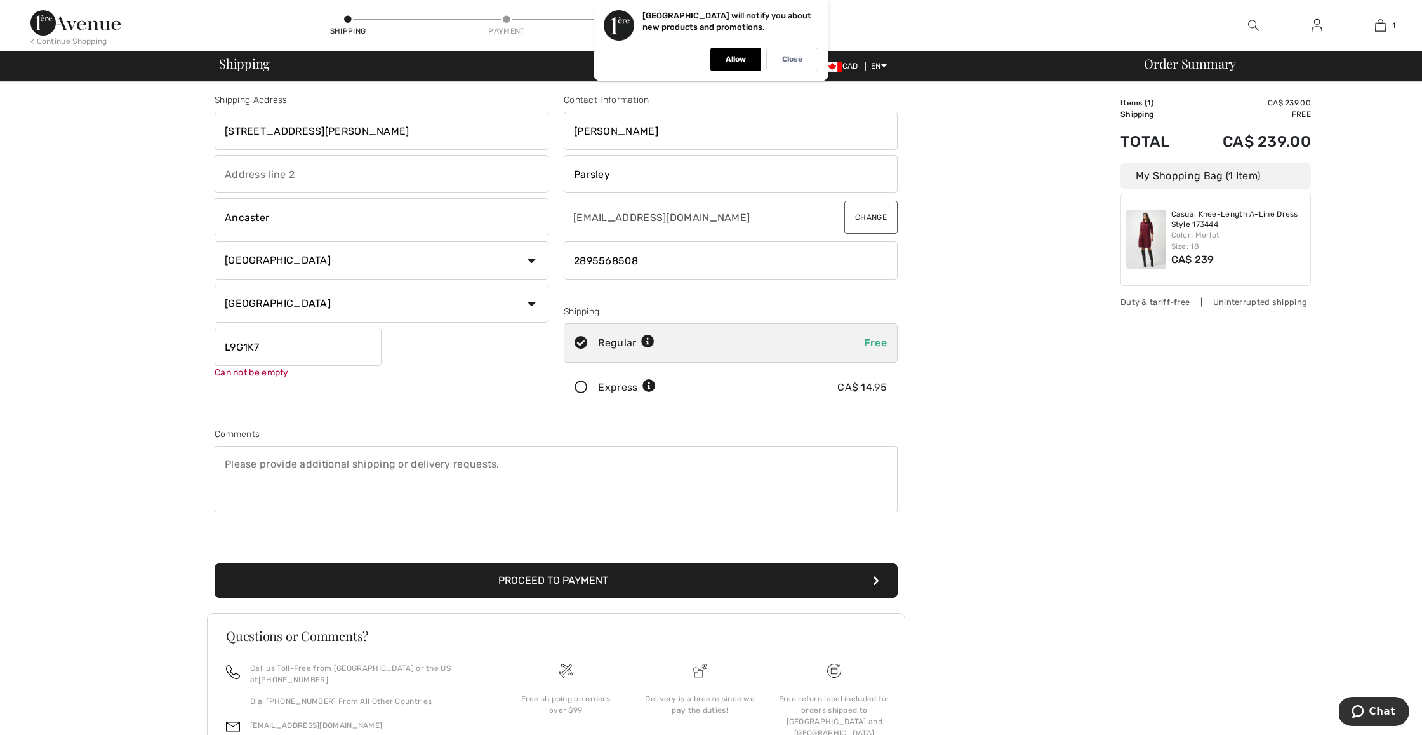
click at [356, 488] on textarea at bounding box center [556, 479] width 683 height 67
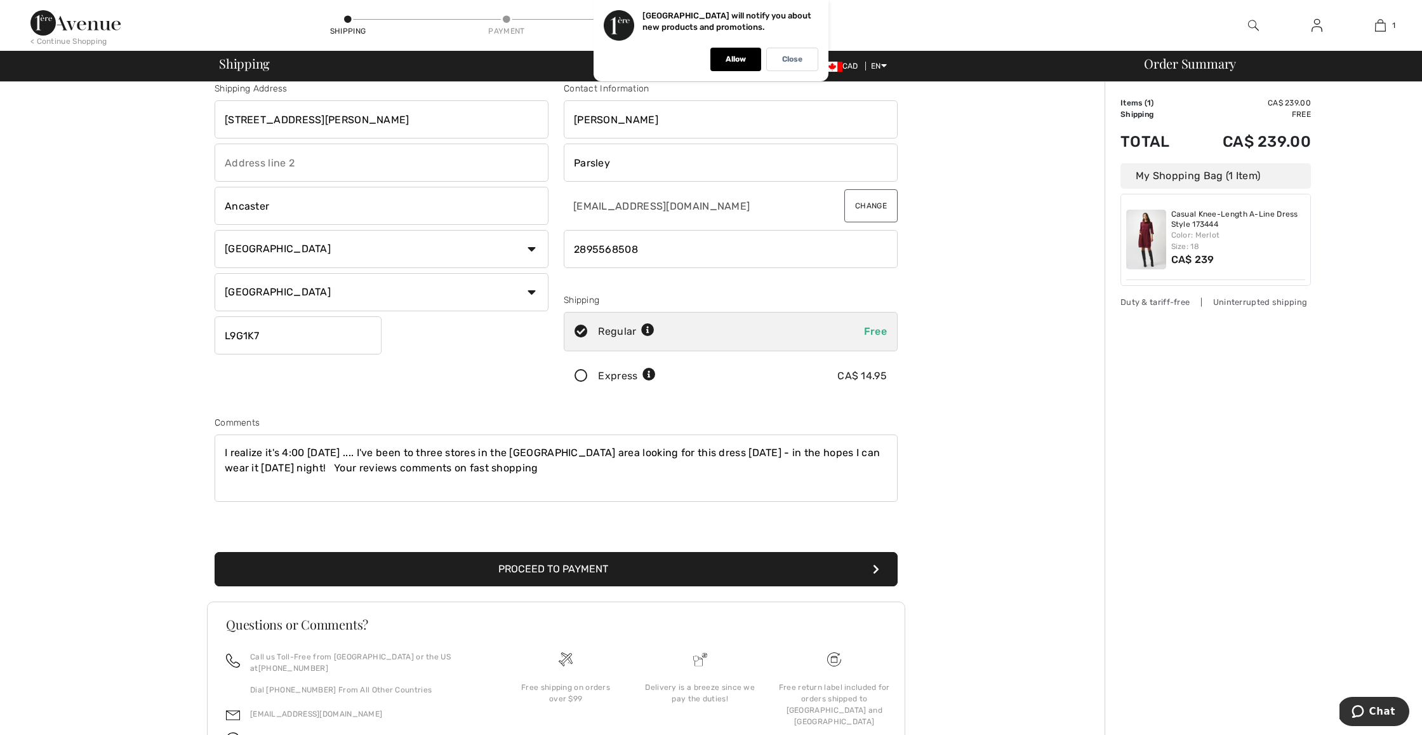
scroll to position [11, 0]
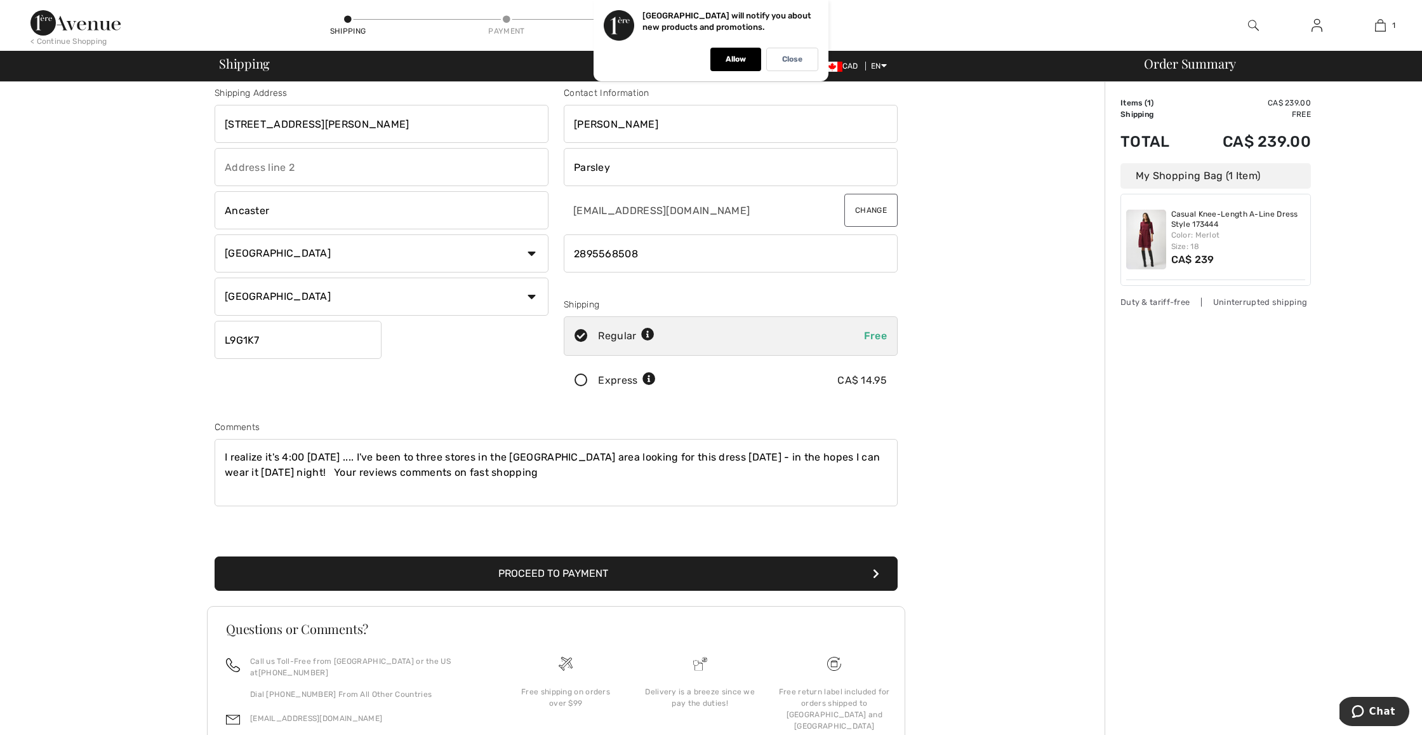
click at [425, 467] on textarea "I realize it's 4:00 on Wednesday .... I've been to three stores in the Hamilton…" at bounding box center [556, 472] width 683 height 67
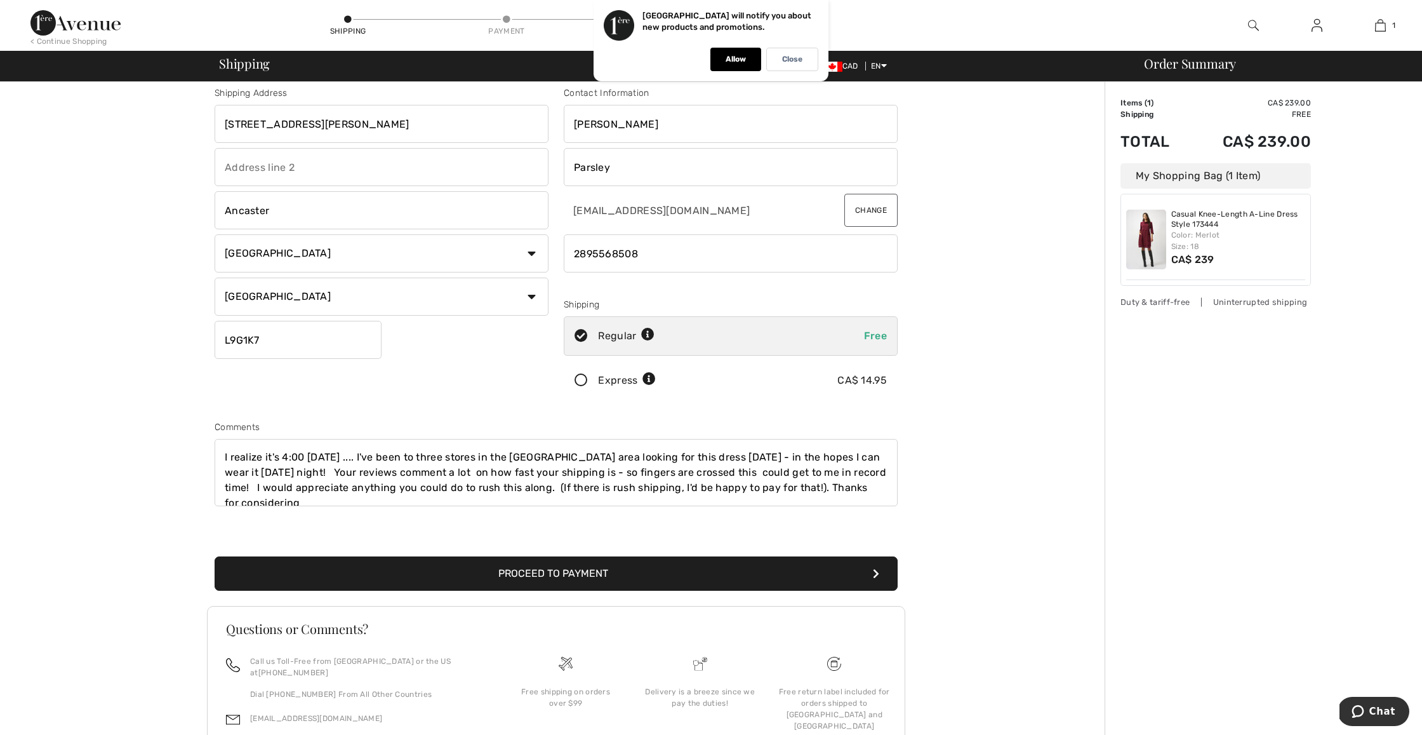
scroll to position [3, 0]
type textarea "I realize it's 4:00 on Wednesday .... I've been to three stores in the Hamilton…"
click at [559, 573] on button "Proceed to Payment" at bounding box center [556, 573] width 683 height 34
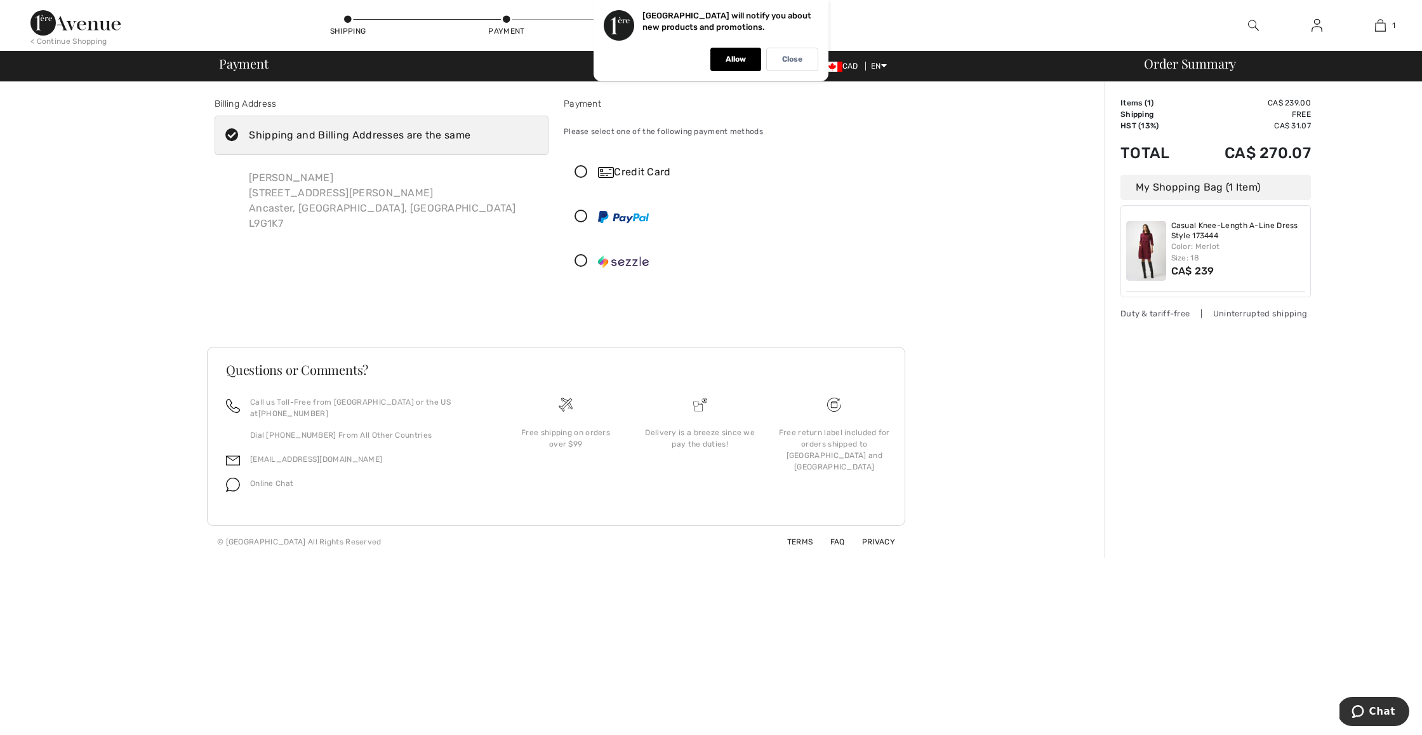
click at [582, 168] on icon at bounding box center [582, 172] width 34 height 13
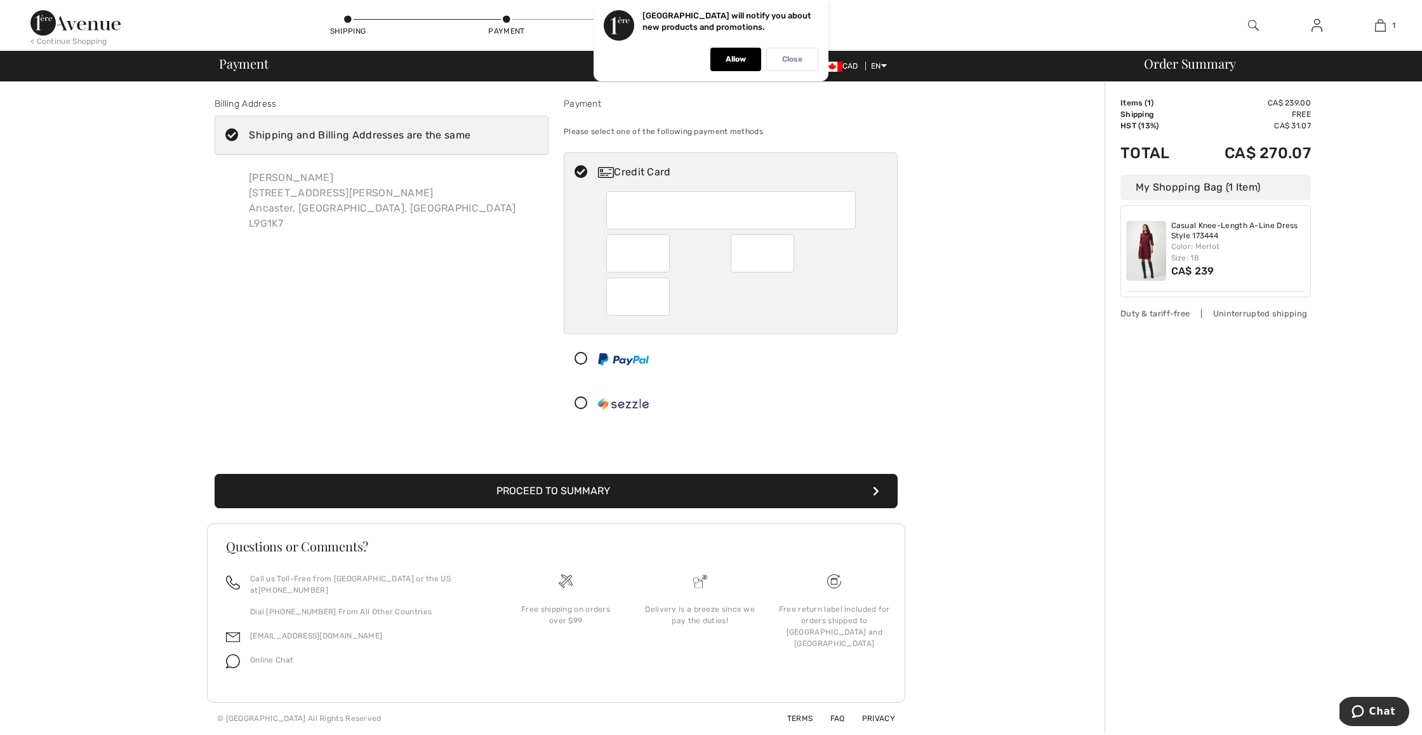
click at [801, 60] on p "Close" at bounding box center [792, 60] width 20 height 10
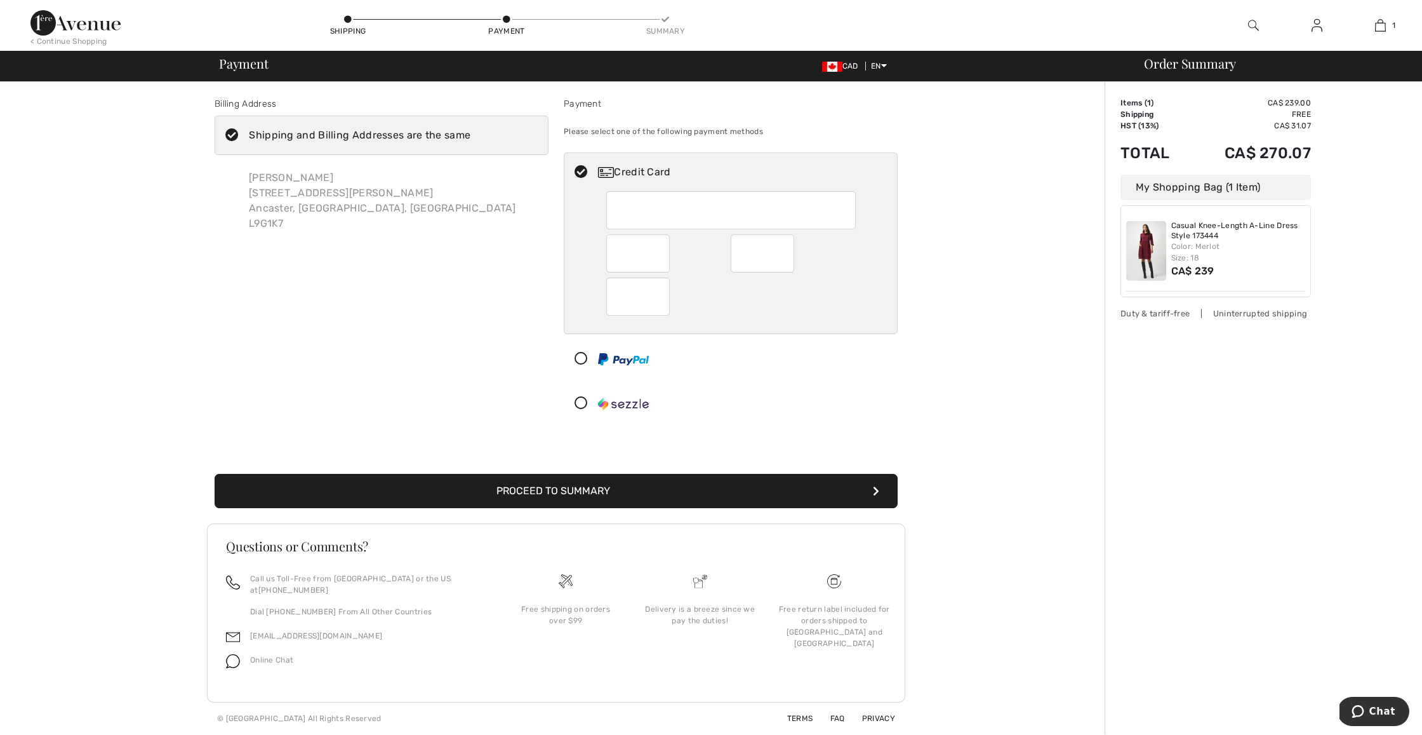
click at [572, 492] on button "Proceed to Summary" at bounding box center [556, 491] width 683 height 34
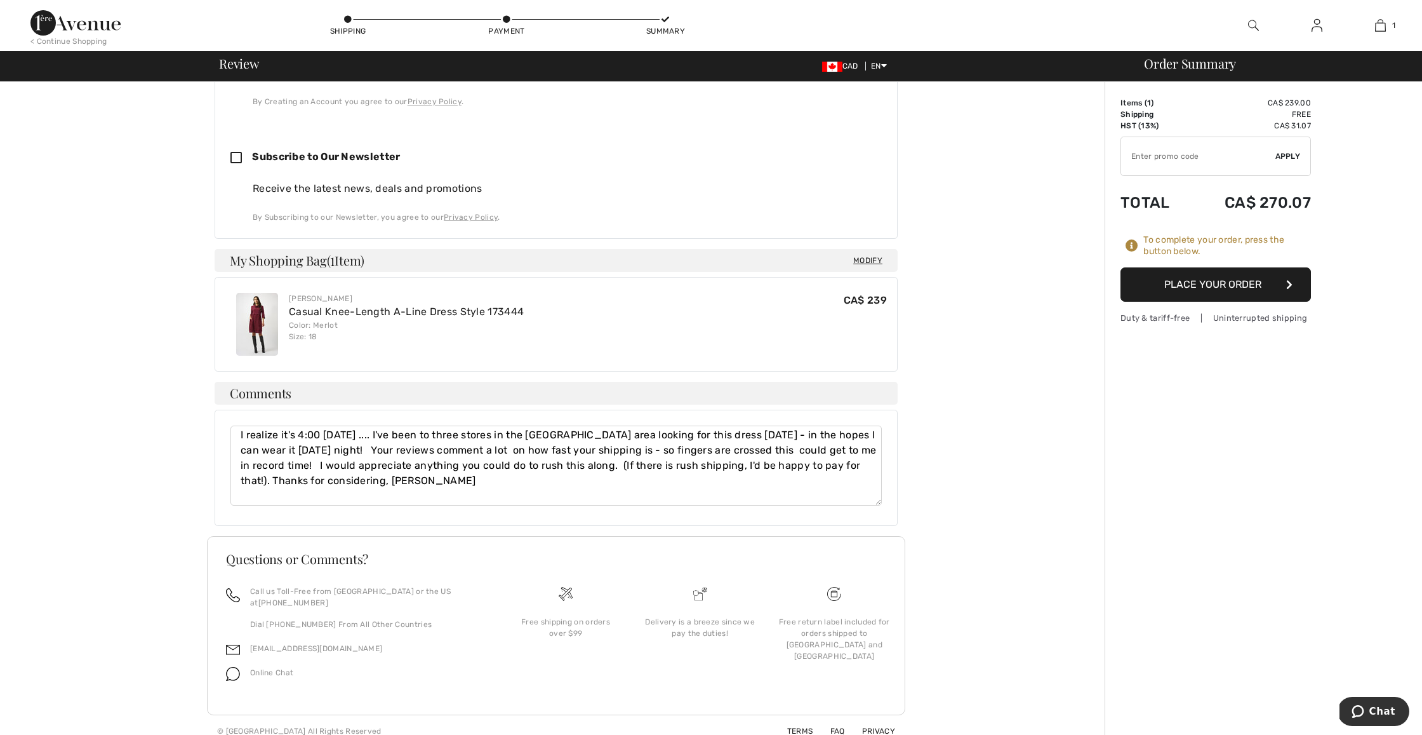
scroll to position [496, 0]
click at [1221, 278] on button "Place Your Order" at bounding box center [1216, 284] width 190 height 34
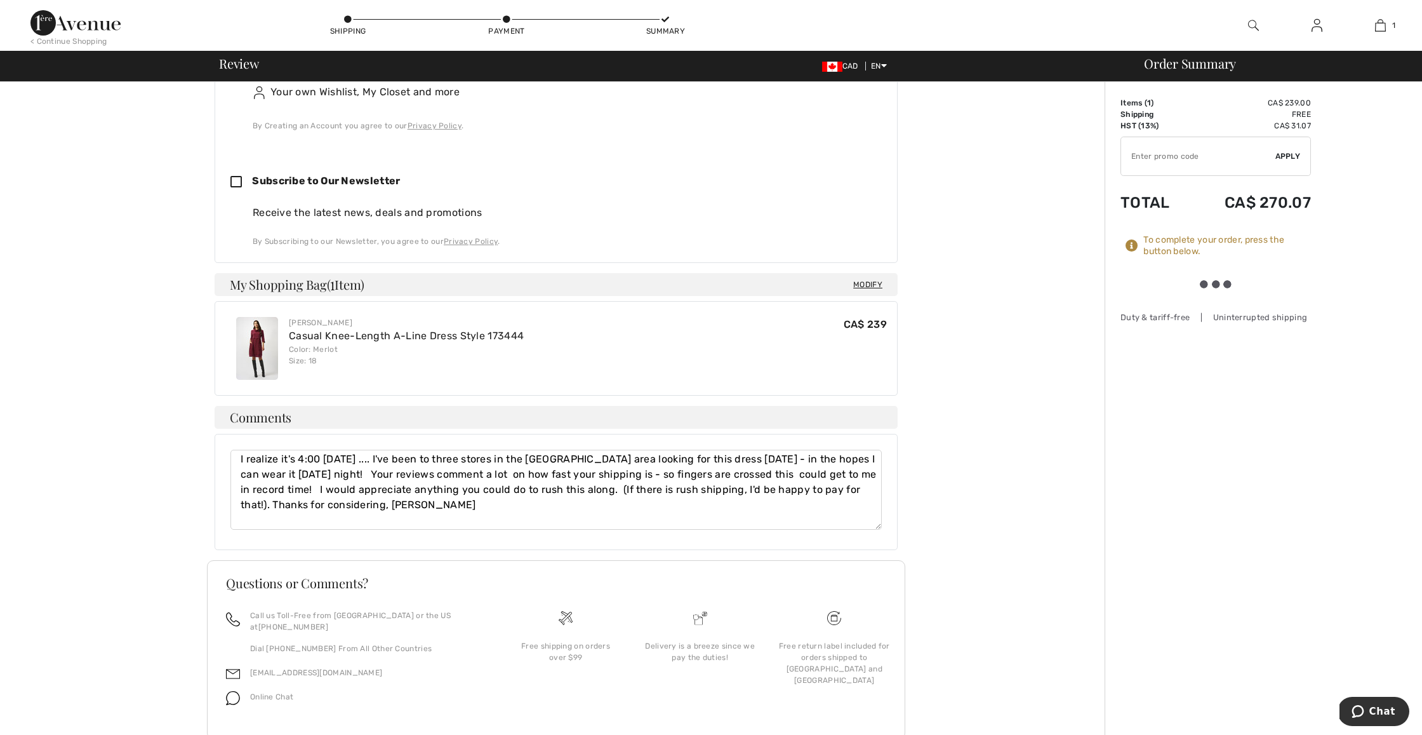
scroll to position [471, 0]
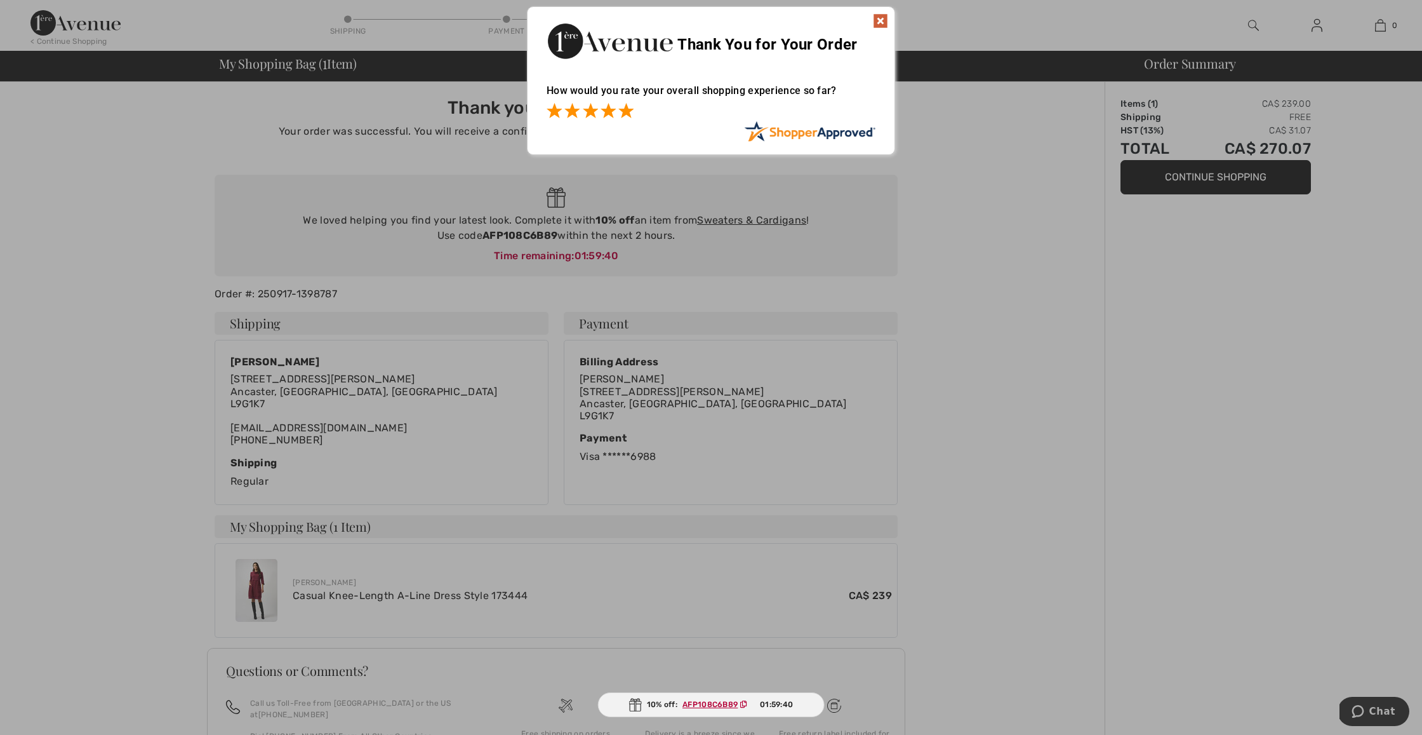
click at [629, 114] on span at bounding box center [625, 110] width 15 height 15
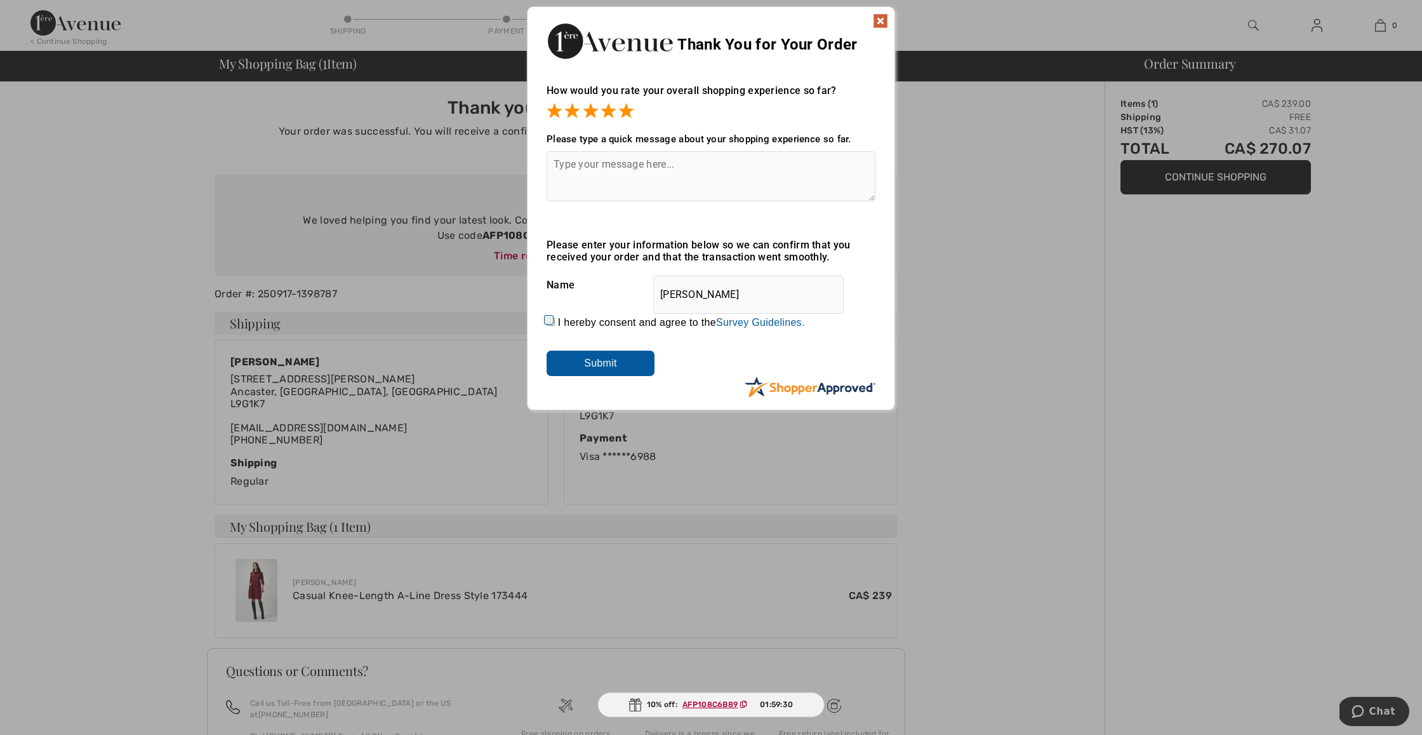
click at [611, 164] on textarea at bounding box center [711, 176] width 329 height 50
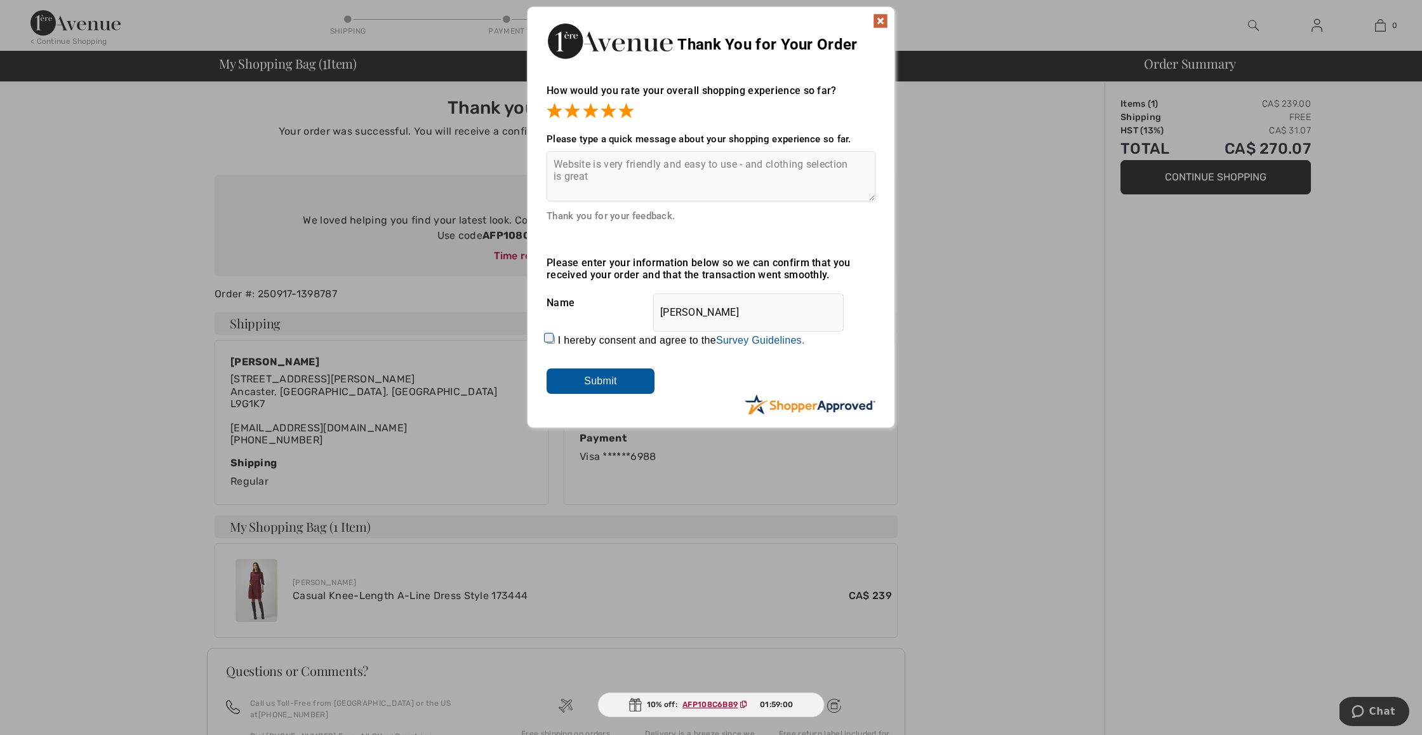
type textarea "Website is very friendly and easy to use - and clothing selection is great"
click at [597, 379] on input "Submit" at bounding box center [601, 380] width 108 height 25
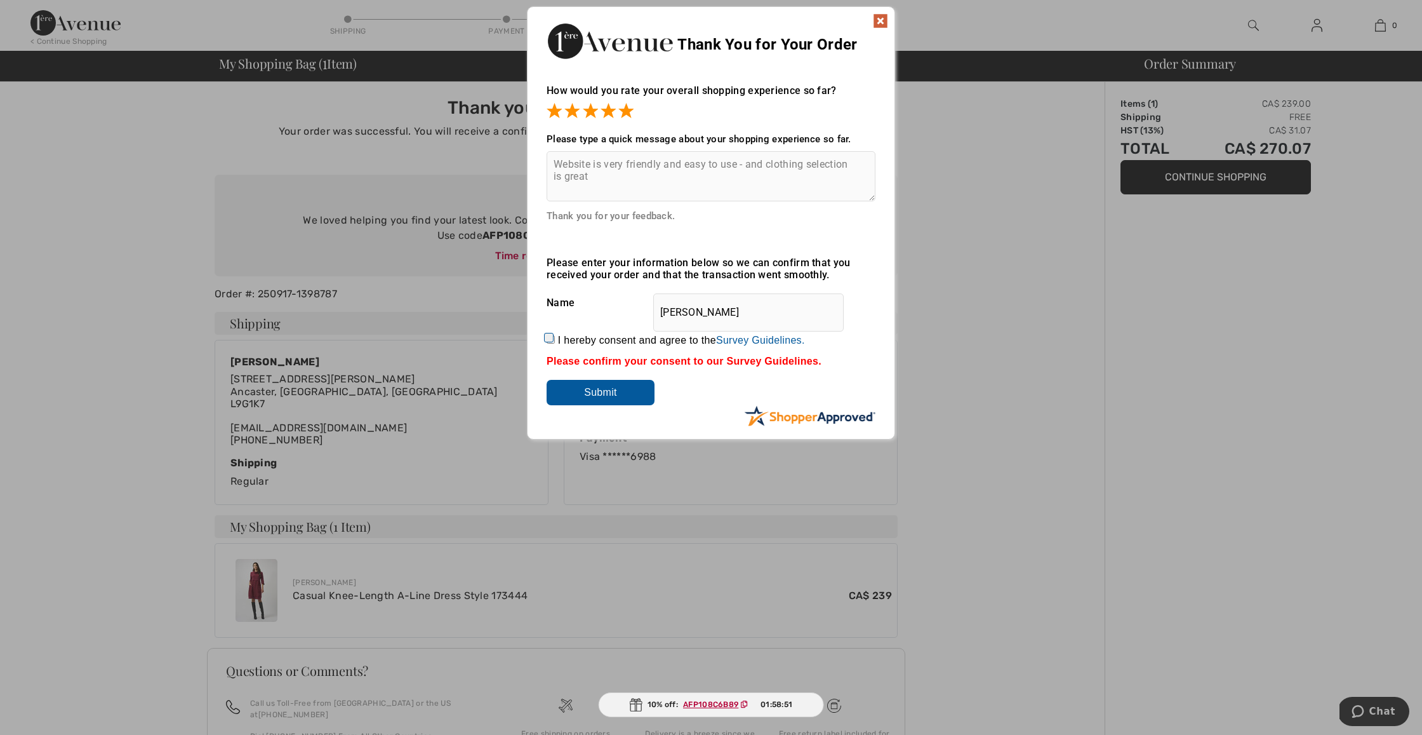
click at [547, 339] on input "I hereby consent and agree to the By submitting a review, you grant permission …" at bounding box center [551, 339] width 8 height 8
checkbox input "true"
click at [590, 391] on input "Submit" at bounding box center [601, 392] width 108 height 25
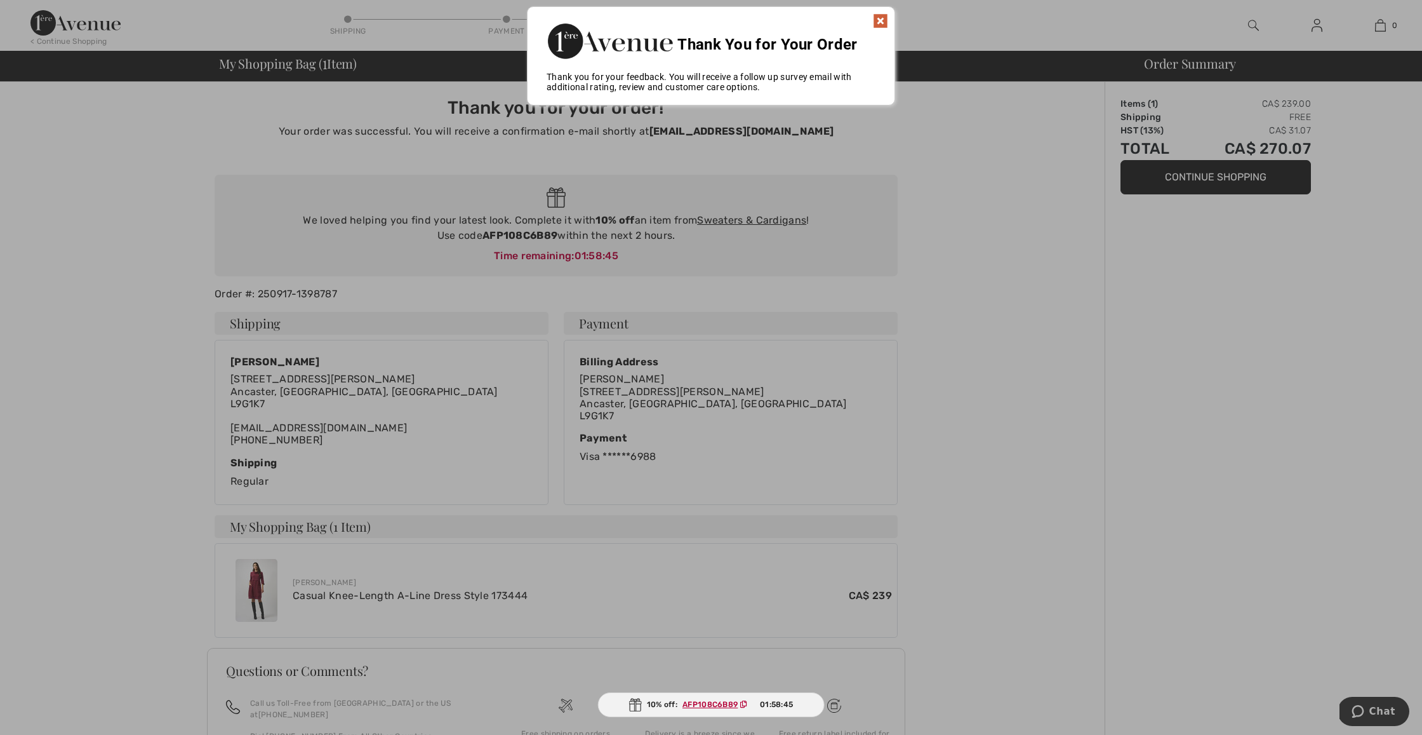
click at [878, 20] on img at bounding box center [880, 20] width 15 height 15
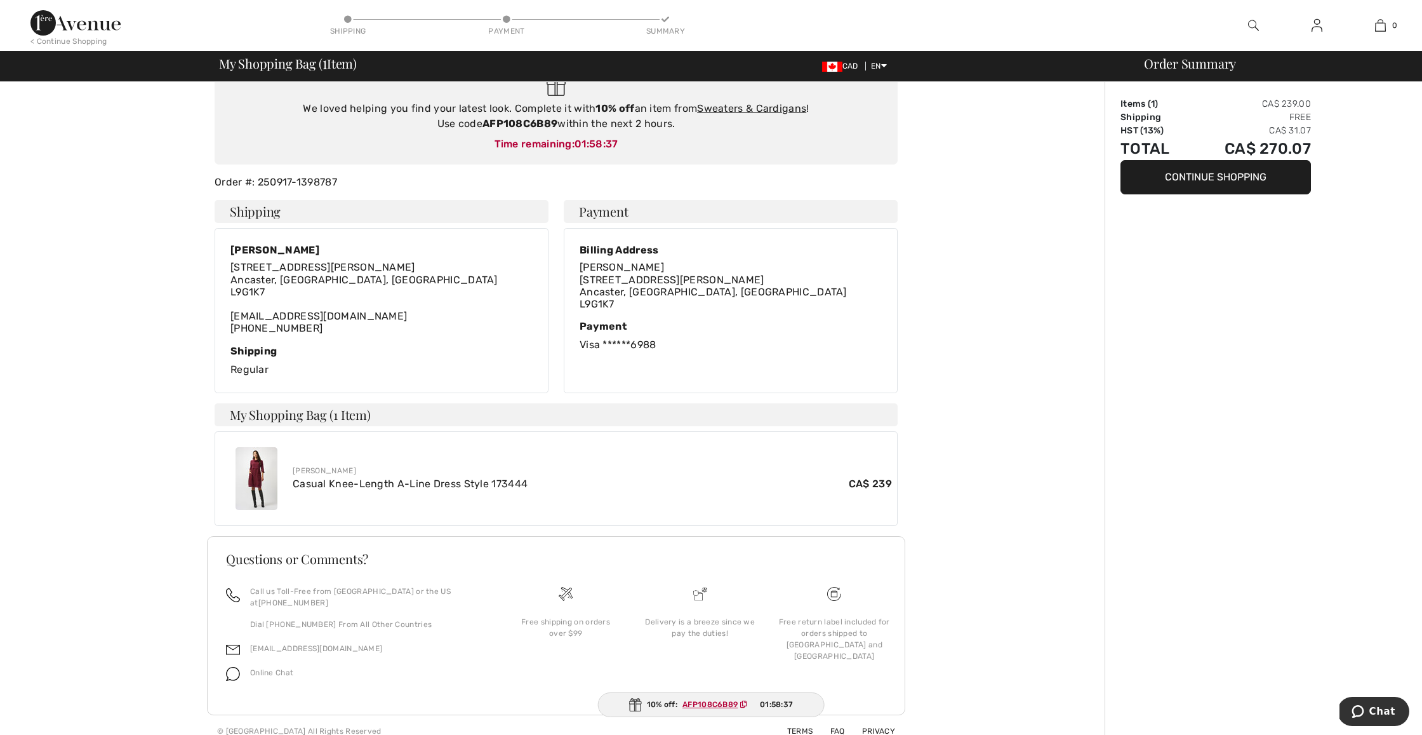
scroll to position [111, 0]
